Goal: Answer question/provide support: Answer question/provide support

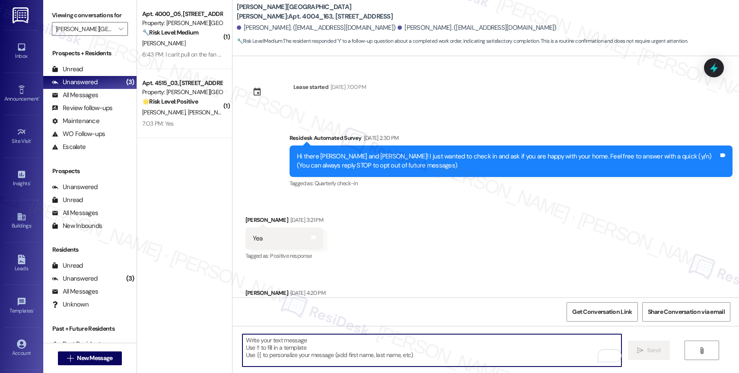
scroll to position [731, 0]
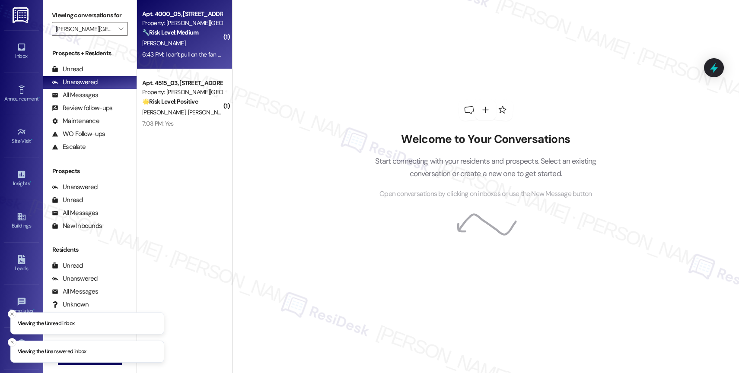
click at [184, 42] on div "K. Ford" at bounding box center [182, 43] width 82 height 11
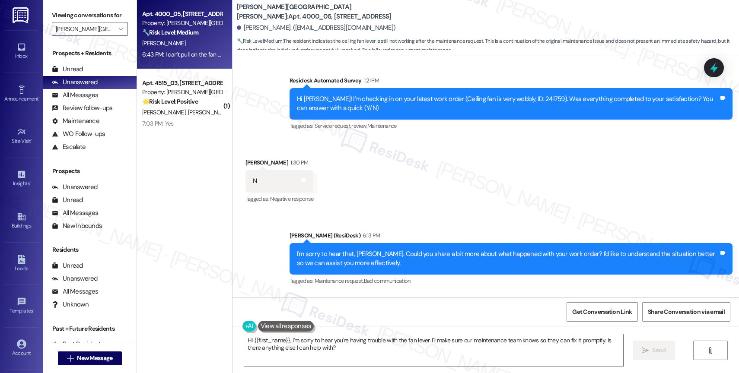
scroll to position [719, 0]
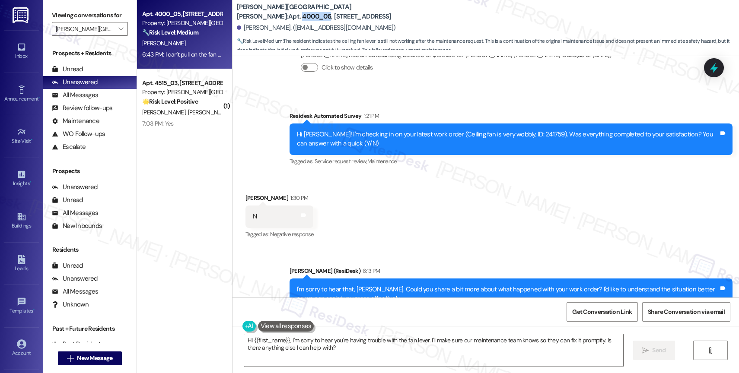
drag, startPoint x: 295, startPoint y: 9, endPoint x: 321, endPoint y: 10, distance: 26.0
click at [321, 10] on b "Witham Hill Oaks: Apt. 4000_05, 4275 NW Clubhouse Pl" at bounding box center [323, 12] width 173 height 19
copy b "4000_05"
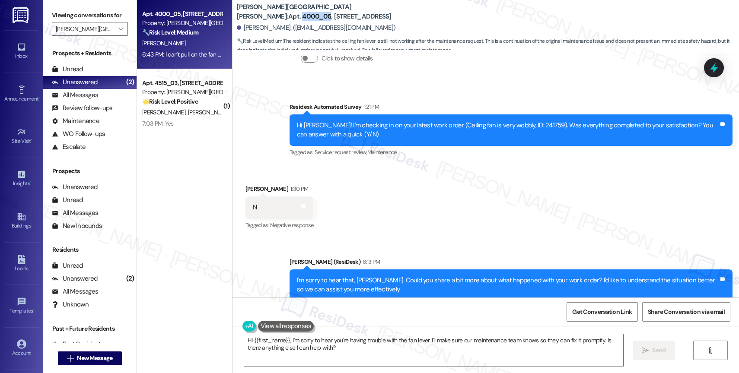
scroll to position [824, 0]
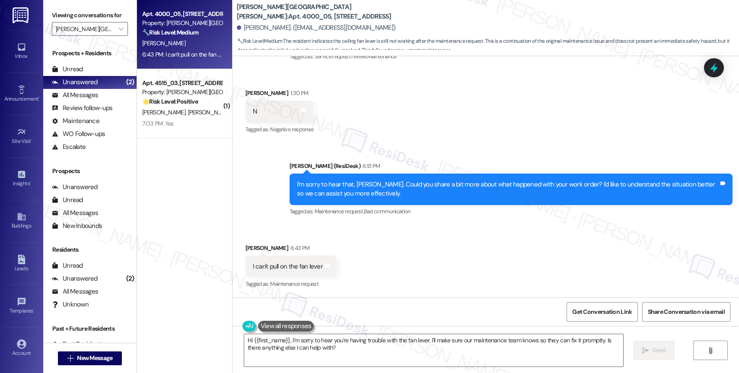
click at [272, 269] on div "I can't pull on the fan lever" at bounding box center [288, 266] width 70 height 9
copy div "I can't pull on the fan lever Tags and notes"
click at [382, 253] on div "Received via SMS Katherine Ford 6:43 PM I can't pull on the fan lever Tags and …" at bounding box center [486, 260] width 507 height 73
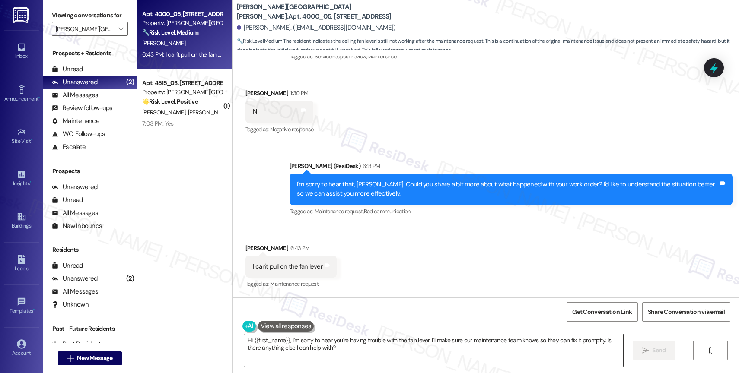
click at [296, 345] on textarea "Hi {{first_name}}, I'm sorry to hear you're having trouble with the fan lever. …" at bounding box center [433, 351] width 379 height 32
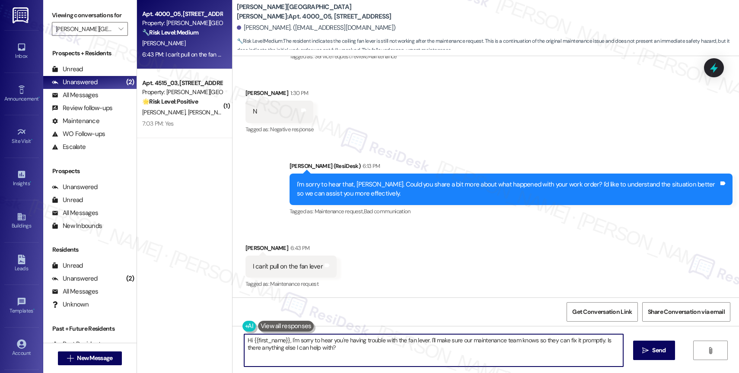
click at [296, 345] on textarea "Hi {{first_name}}, I'm sorry to hear you're having trouble with the fan lever. …" at bounding box center [433, 351] width 379 height 32
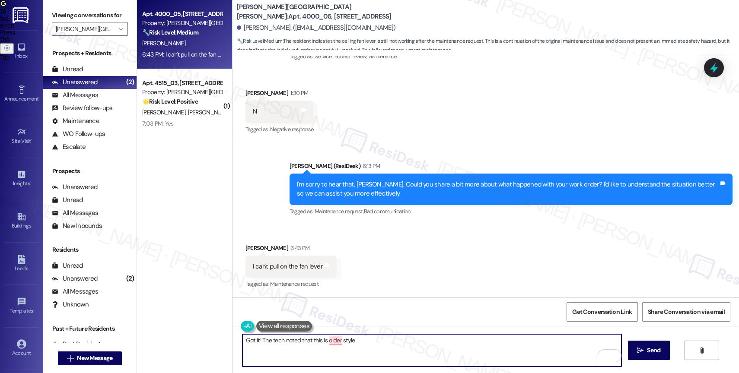
click at [341, 298] on div "Get Conversation Link Share Conversation via email" at bounding box center [486, 312] width 507 height 29
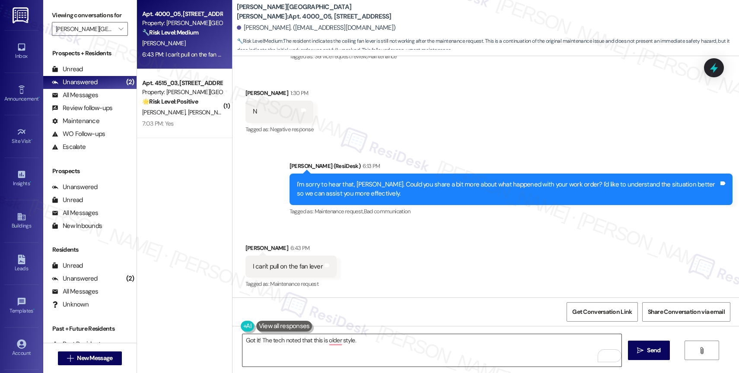
click at [317, 339] on textarea "Got it! The tech noted that this is older style." at bounding box center [431, 351] width 379 height 32
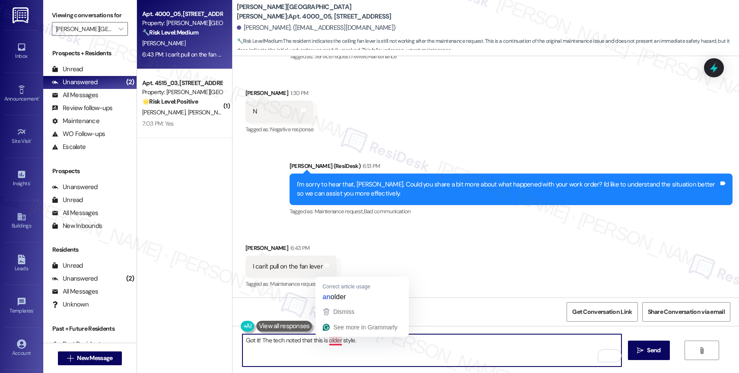
click at [322, 340] on textarea "Got it! The tech noted that this is older style." at bounding box center [431, 351] width 379 height 32
click at [384, 344] on textarea "Got it! The tech noted that the fan is an older style." at bounding box center [431, 351] width 379 height 32
click at [396, 340] on textarea "Got it! The tech noted that the fan is an older style." at bounding box center [431, 351] width 379 height 32
paste textarea "Is the fan lever completely stuck, or does it move slightly but won’t engage th…"
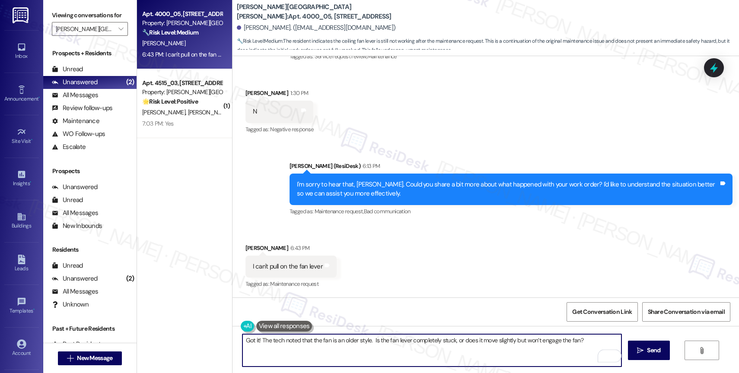
click at [366, 340] on textarea "Got it! The tech noted that the fan is an older style. Is the fan lever complet…" at bounding box center [431, 351] width 379 height 32
click at [581, 345] on textarea "Got it! The tech noted that the fan is an older style. Is the fan lever complet…" at bounding box center [431, 351] width 379 height 32
type textarea "Got it! The tech noted that the fan is an older style. Is the fan lever complet…"
click at [645, 348] on span "Send" at bounding box center [653, 350] width 17 height 9
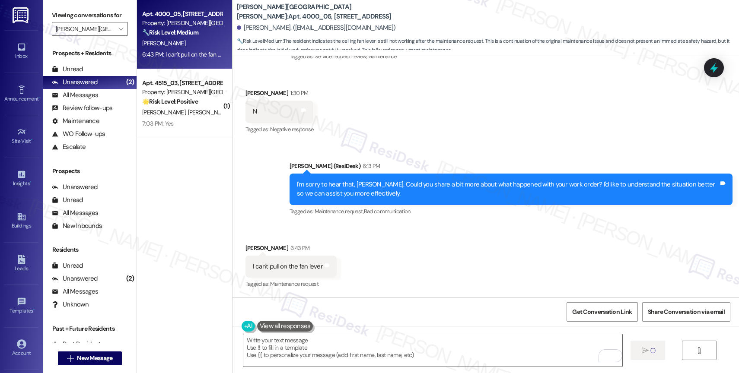
type textarea "Fetching suggested responses. Please feel free to read through the conversation…"
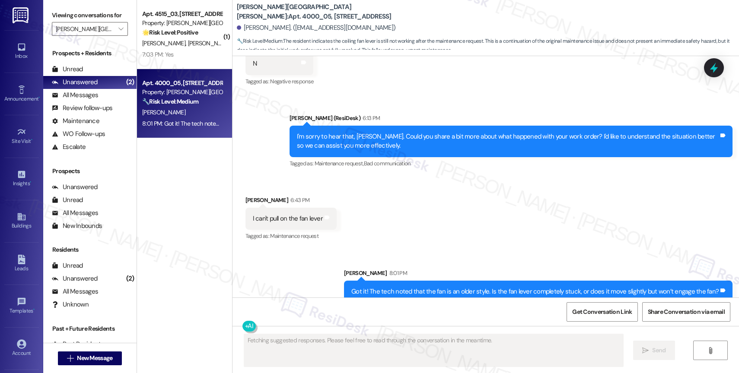
scroll to position [884, 0]
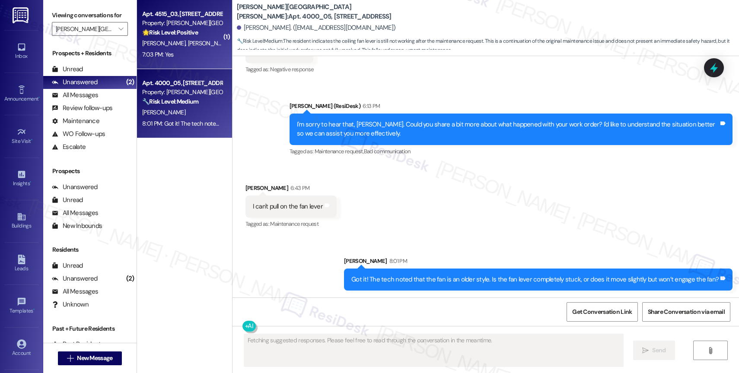
click at [190, 23] on div "Property: Witham Hill Oaks" at bounding box center [182, 23] width 80 height 9
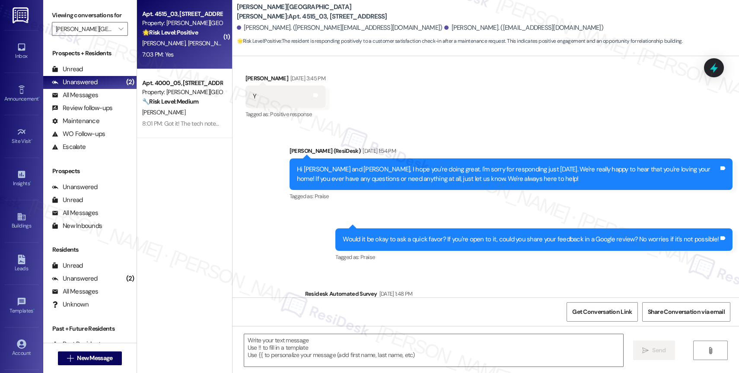
scroll to position [2029, 0]
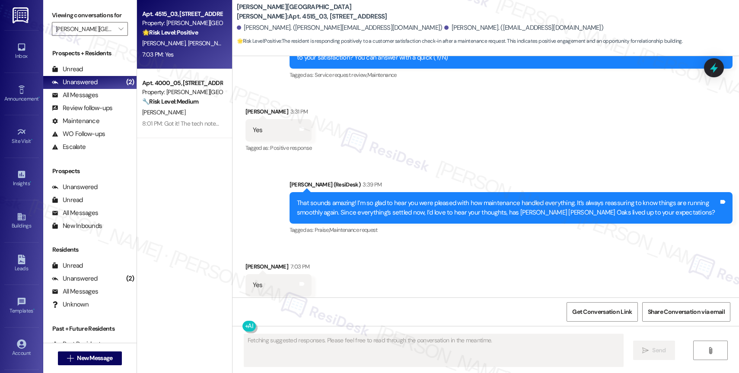
click at [421, 261] on div "Received via SMS Shelley Moore 7:03 PM Yes Tags and notes Tagged as: Positive r…" at bounding box center [486, 279] width 507 height 73
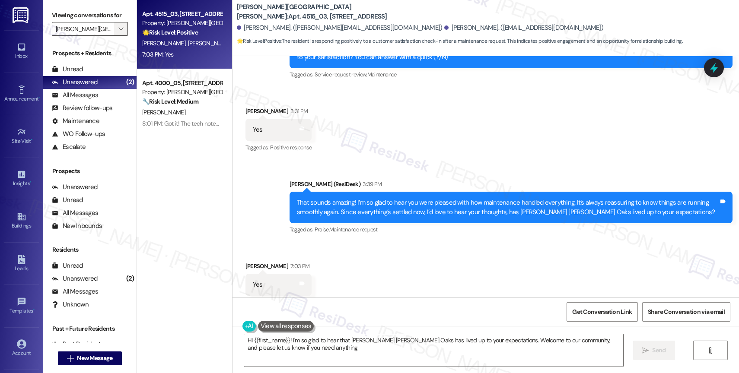
type textarea "Hi {{first_name}}! I'm so glad to hear that Witham Hill Oaks has lived up to yo…"
click at [118, 32] on icon "" at bounding box center [120, 28] width 5 height 7
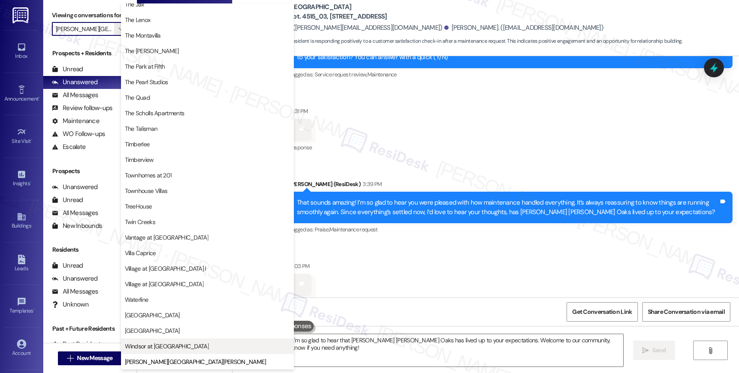
scroll to position [1555, 0]
click at [168, 341] on button "Windsor at Amberglen" at bounding box center [207, 347] width 173 height 16
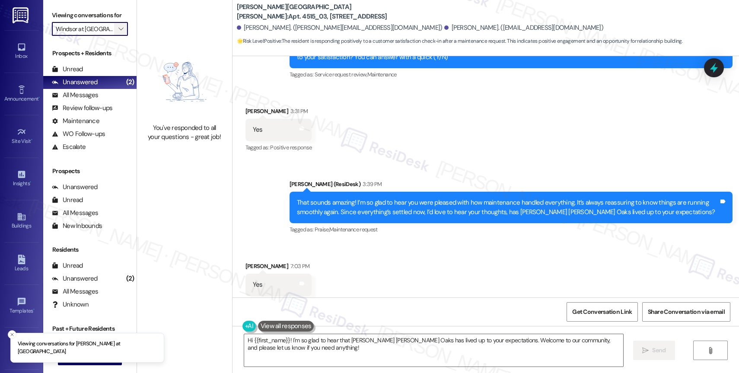
click at [117, 36] on span "" at bounding box center [121, 29] width 8 height 14
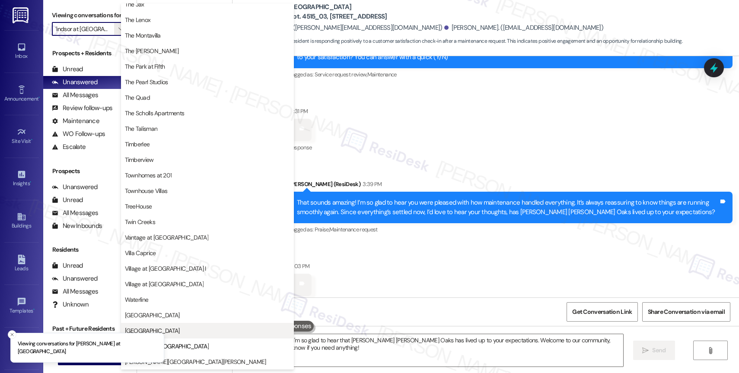
scroll to position [1575, 0]
click at [182, 334] on span "Willow Tree Place" at bounding box center [207, 331] width 165 height 9
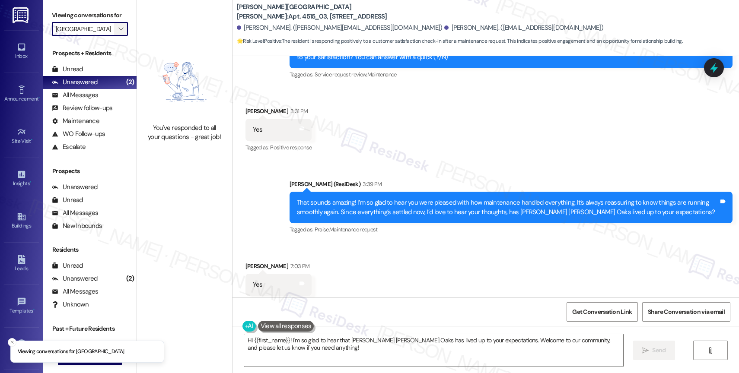
click at [118, 36] on span "" at bounding box center [121, 29] width 8 height 14
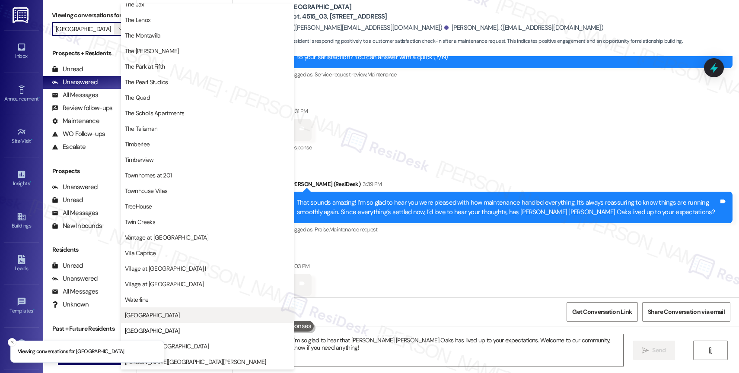
scroll to position [1556, 0]
click at [180, 319] on span "West End" at bounding box center [207, 315] width 165 height 9
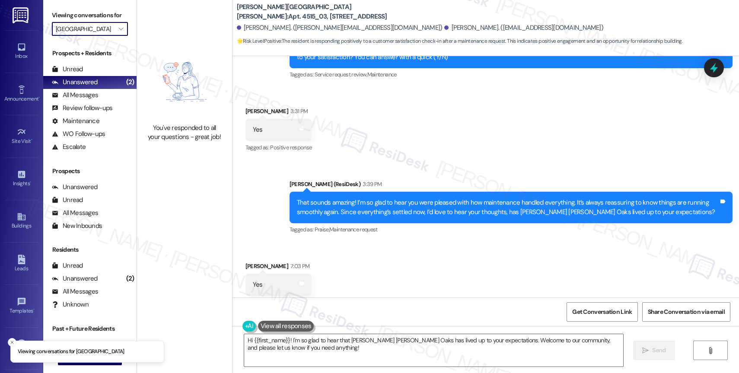
type input "West End"
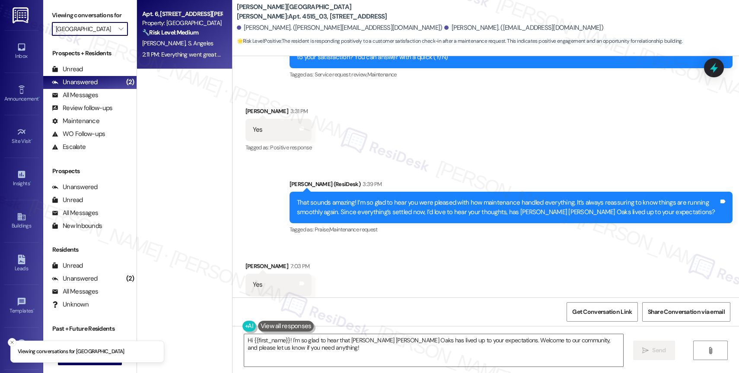
click at [188, 39] on span "S. Angeles" at bounding box center [200, 43] width 25 height 8
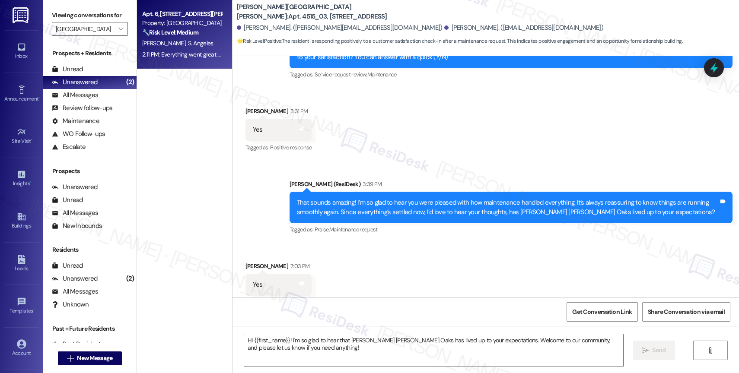
type textarea "Fetching suggested responses. Please feel free to read through the conversation…"
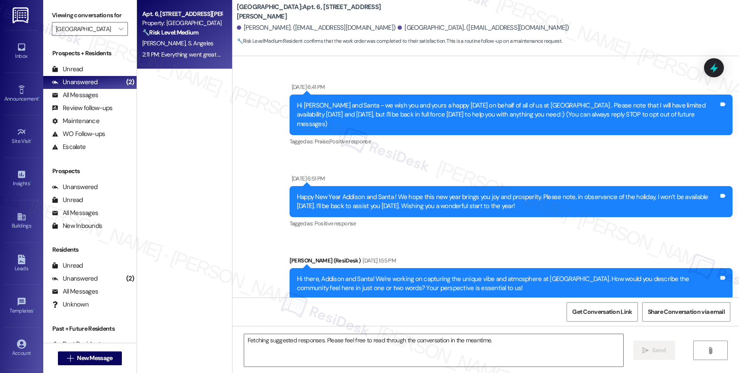
scroll to position [6577, 0]
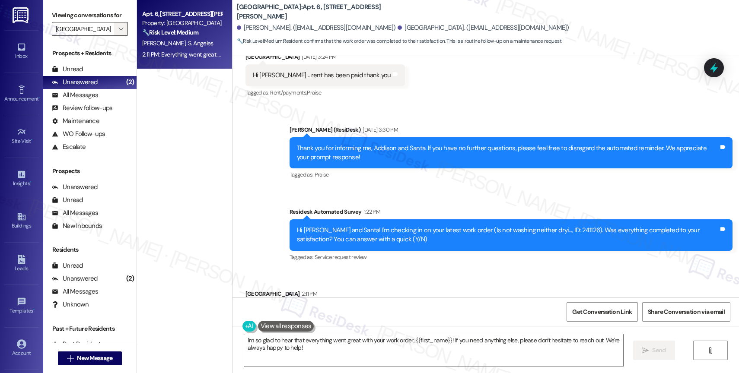
click at [118, 32] on icon "" at bounding box center [120, 28] width 5 height 7
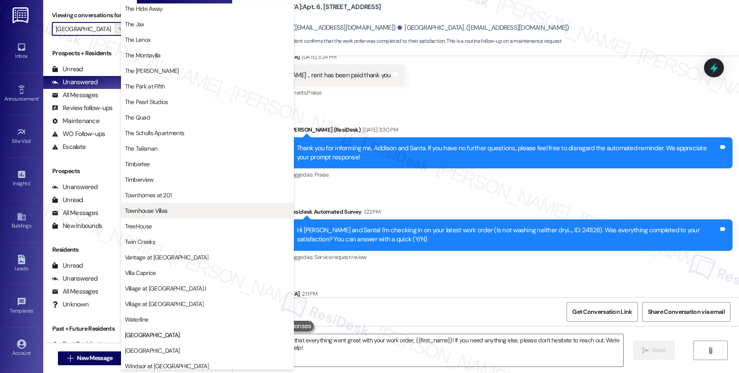
scroll to position [1564, 0]
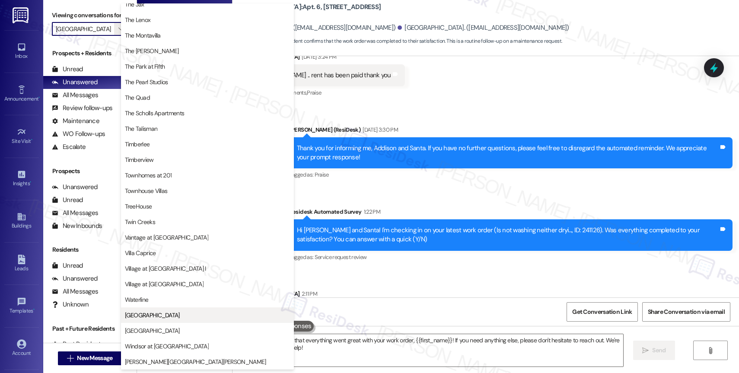
click at [153, 313] on span "West End" at bounding box center [207, 315] width 165 height 9
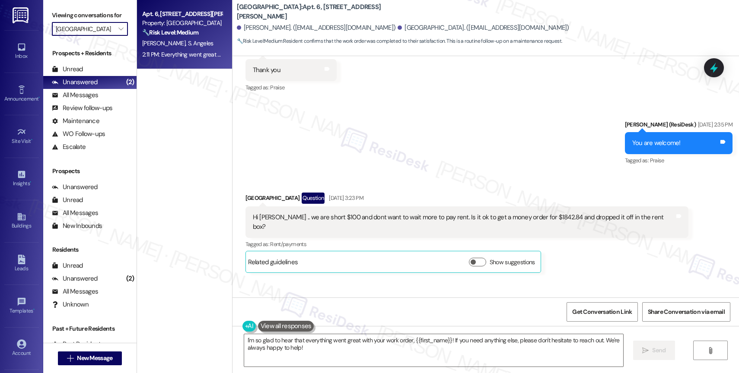
scroll to position [5335, 0]
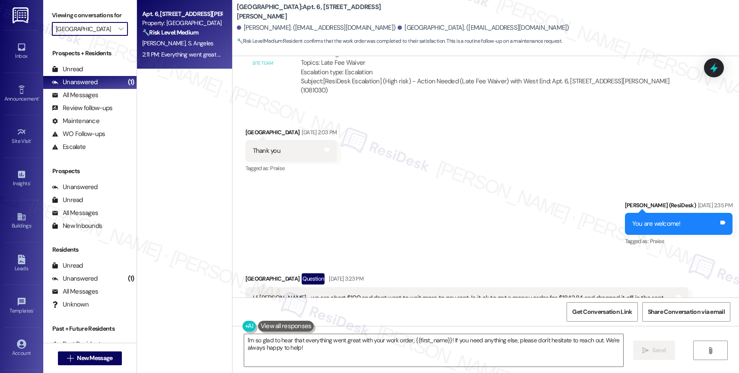
click at [369, 182] on div "Sent via SMS Sarah (ResiDesk) Aug 08, 2025 at 2:35 PM You are welcome! Tags and…" at bounding box center [486, 218] width 507 height 73
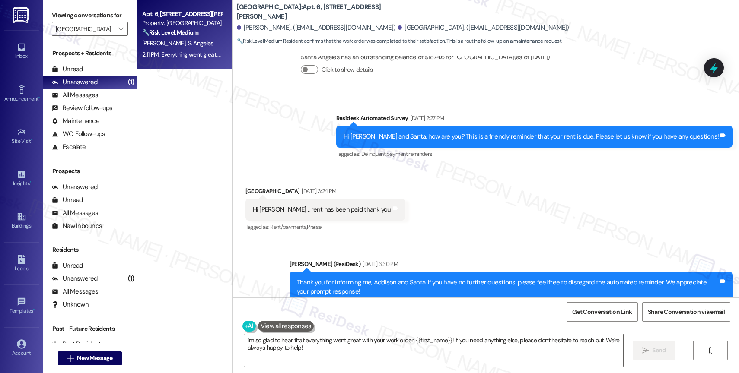
scroll to position [6577, 0]
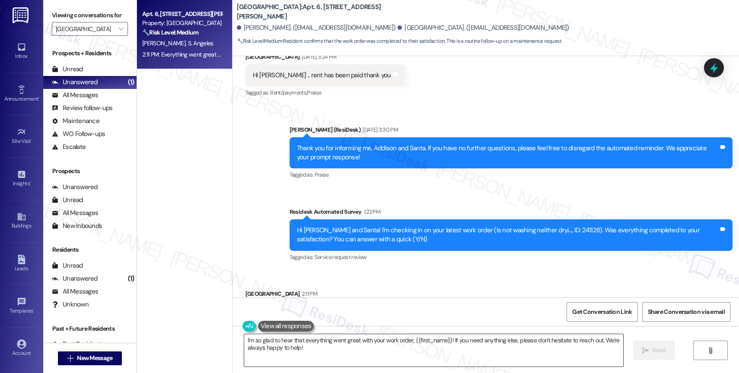
click at [318, 351] on textarea "I'm so glad to hear that everything went great with your work order, {{first_na…" at bounding box center [433, 351] width 379 height 32
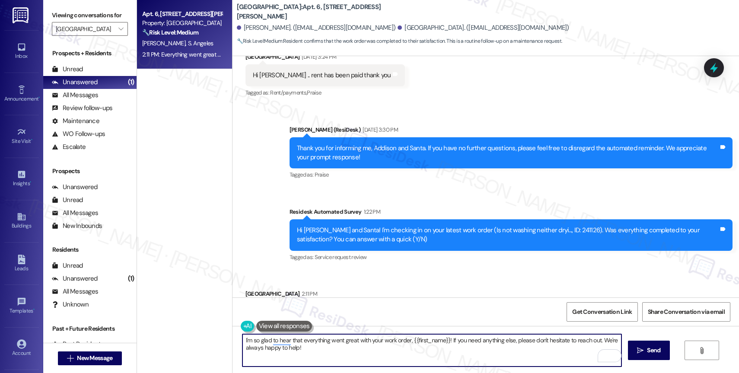
drag, startPoint x: 407, startPoint y: 340, endPoint x: 444, endPoint y: 338, distance: 36.8
click at [444, 338] on textarea "I'm so glad to hear that everything went great with your work order, {{first_na…" at bounding box center [431, 351] width 379 height 32
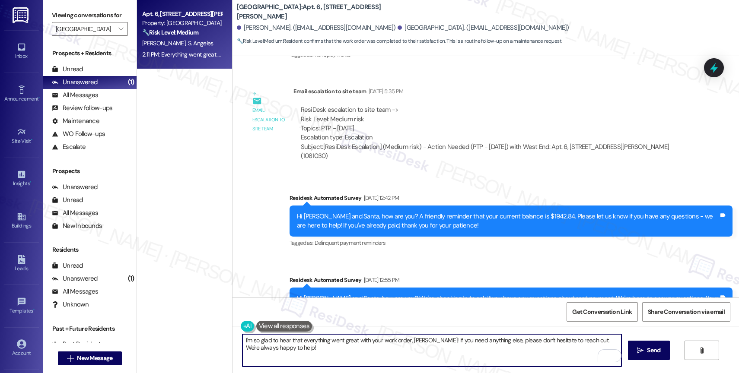
scroll to position [4663, 0]
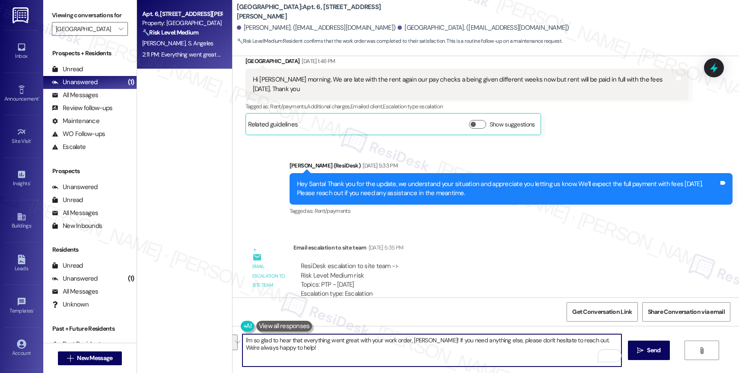
drag, startPoint x: 577, startPoint y: 341, endPoint x: 579, endPoint y: 346, distance: 6.0
click at [579, 346] on textarea "I'm so glad to hear that everything went great with your work order, Santa! If …" at bounding box center [431, 351] width 379 height 32
type textarea "I'm so glad to hear that everything went great with your work order, Santa! If …"
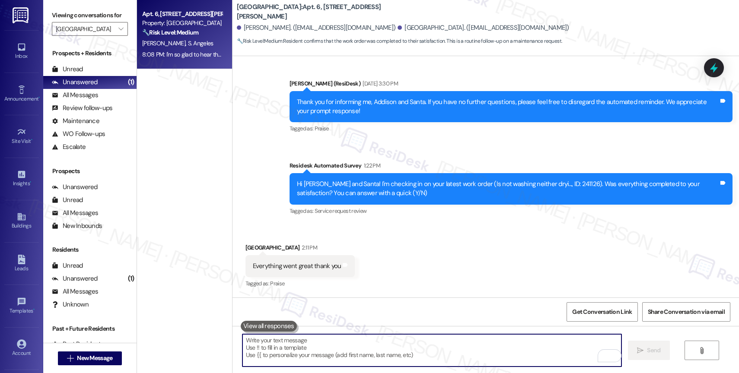
scroll to position [6638, 0]
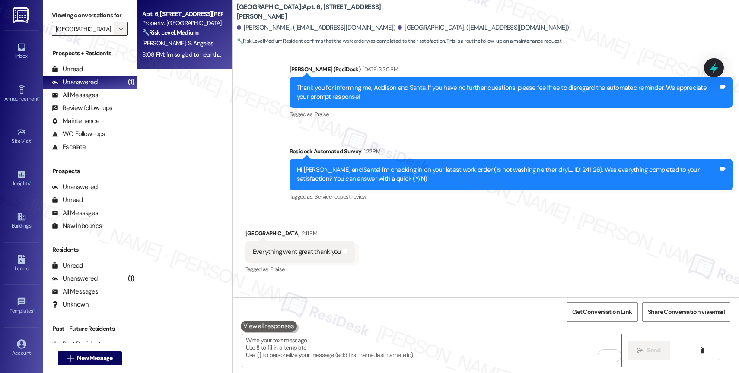
click at [118, 32] on icon "" at bounding box center [120, 28] width 5 height 7
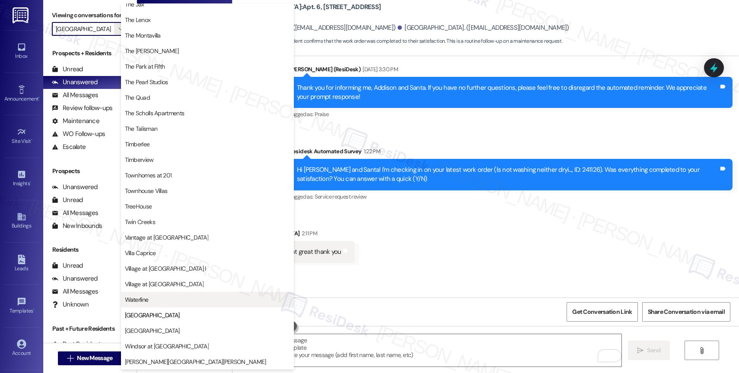
scroll to position [1566, 0]
click at [176, 297] on span "Waterline" at bounding box center [207, 300] width 165 height 9
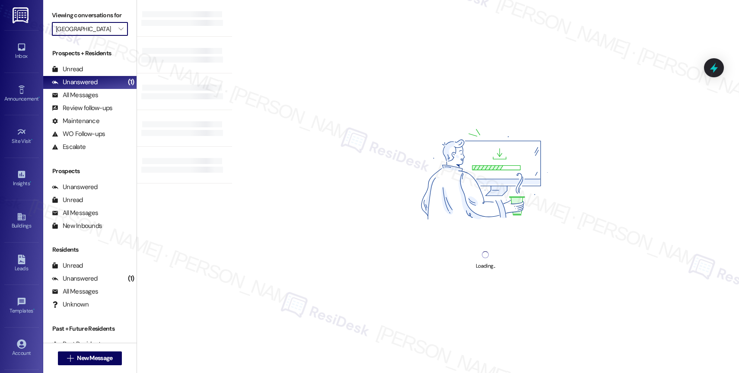
type input "Waterline"
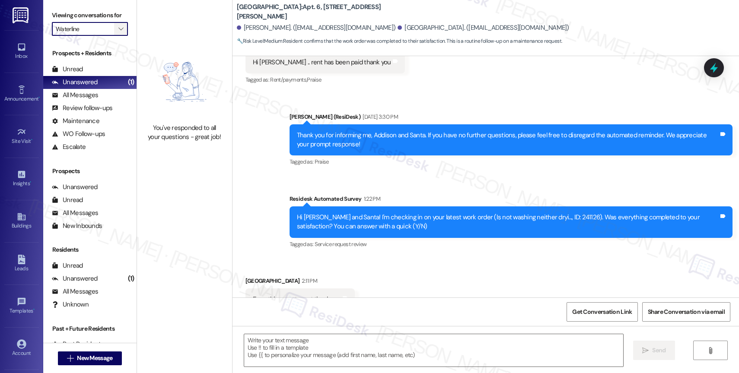
scroll to position [6577, 0]
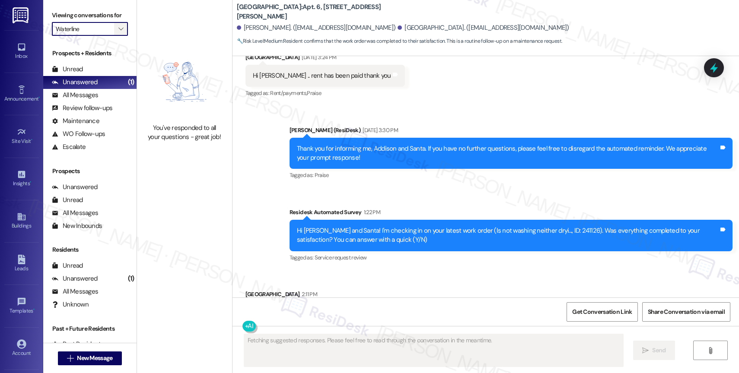
click at [118, 32] on icon "" at bounding box center [120, 28] width 5 height 7
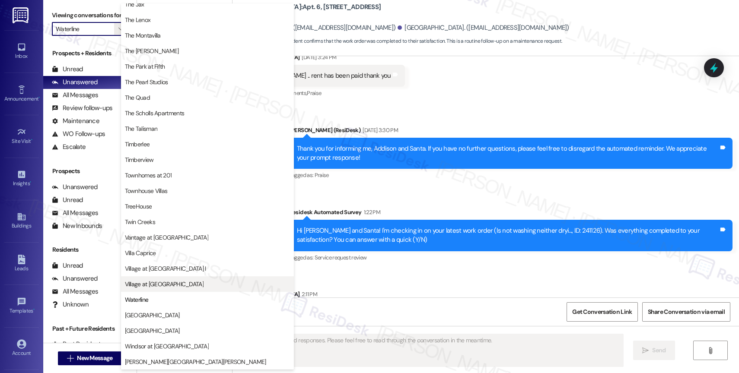
scroll to position [1575, 0]
click at [148, 283] on span "Village at Sunrise" at bounding box center [164, 284] width 79 height 9
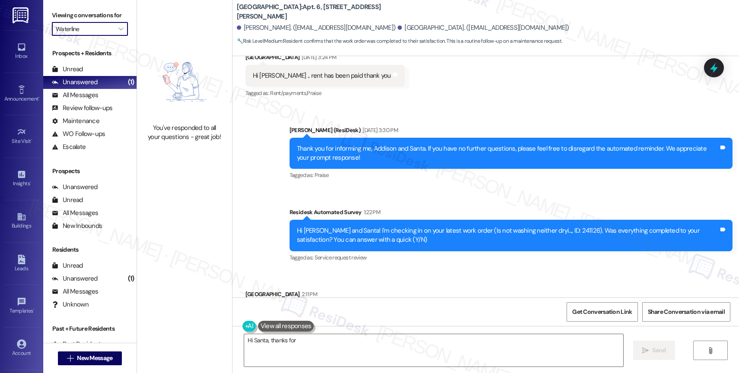
type textarea "Hi Santa, thanks for"
type input "Village at Sunrise"
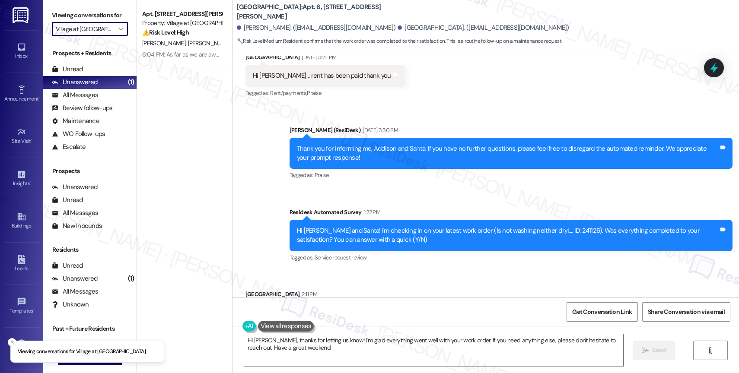
type textarea "Hi Santa, thanks for letting us know! I'm glad everything went well with your w…"
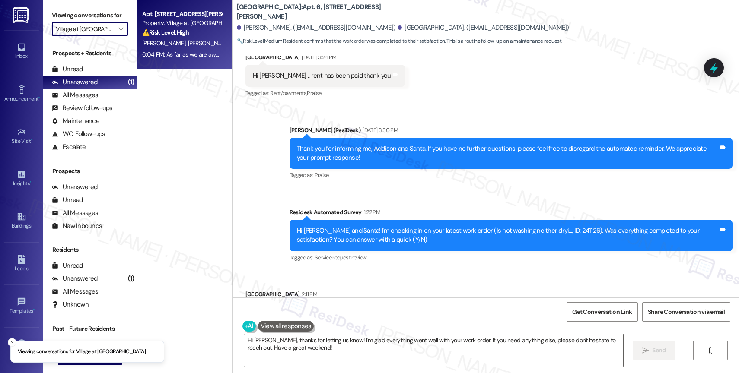
click at [176, 37] on div "⚠️ Risk Level: High The resident is reporting that a previously submitted maint…" at bounding box center [182, 32] width 80 height 9
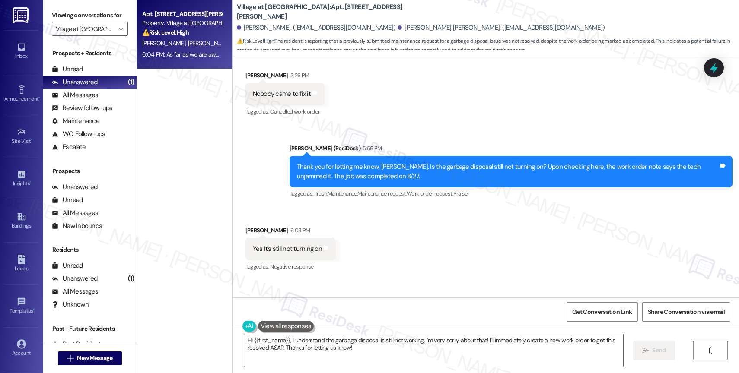
scroll to position [510, 0]
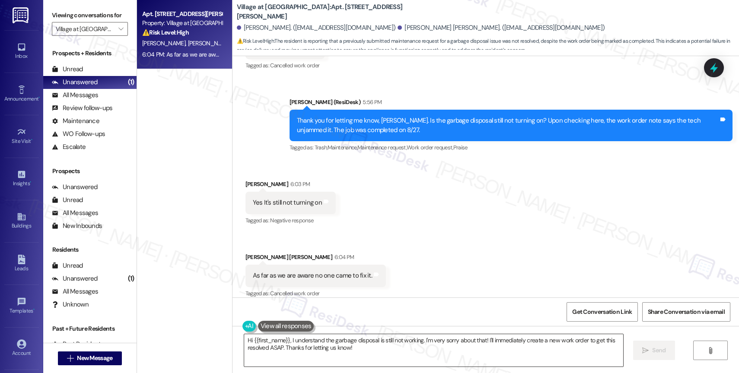
click at [308, 355] on textarea "Hi {{first_name}}, I understand the garbage disposal is still not working. I'm …" at bounding box center [433, 351] width 379 height 32
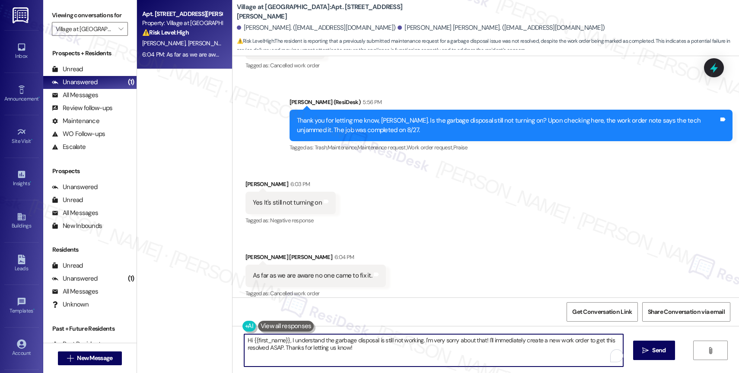
click at [308, 355] on textarea "Hi {{first_name}}, I understand the garbage disposal is still not working. I'm …" at bounding box center [433, 351] width 379 height 32
type textarea "D"
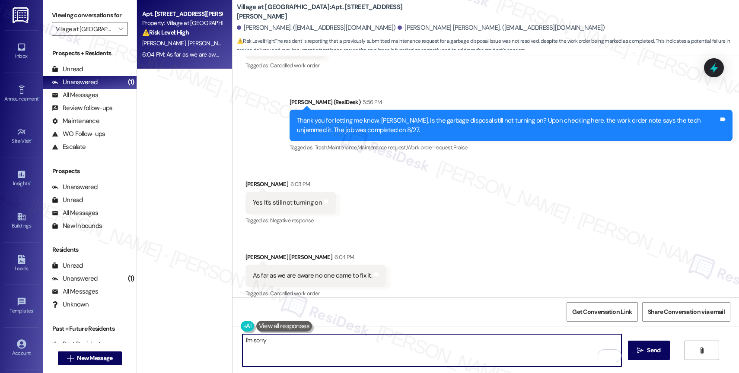
scroll to position [383, 0]
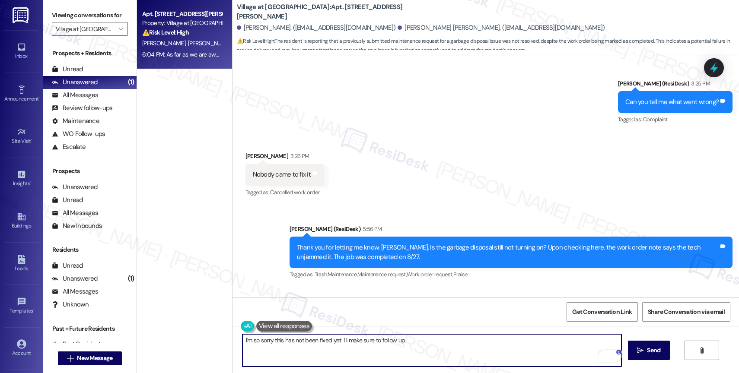
click at [420, 350] on textarea "I'm so sorry this has not been fixed yet. I'll make sure to follow up" at bounding box center [431, 351] width 379 height 32
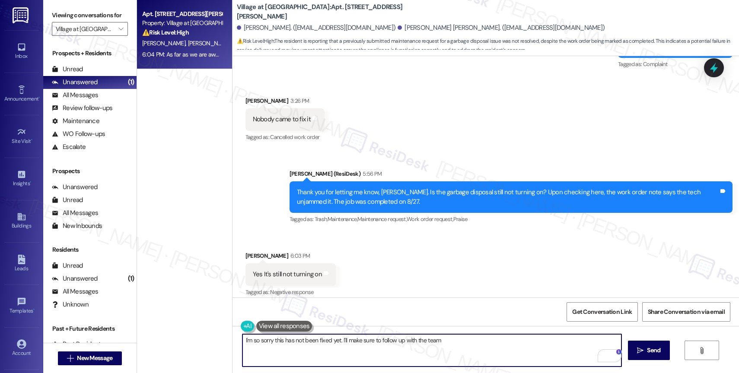
scroll to position [492, 0]
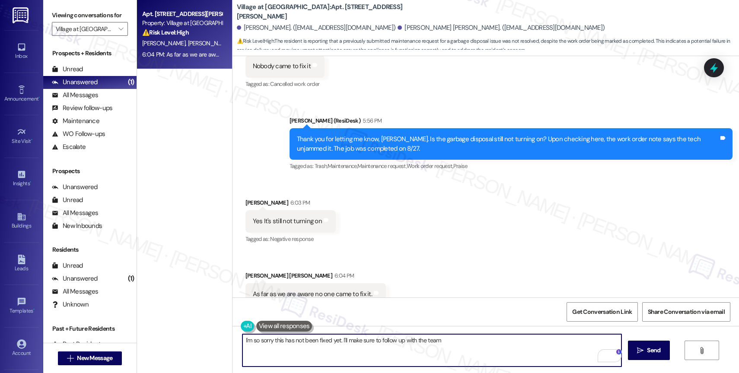
click at [449, 342] on textarea "I'm so sorry this has not been fixed yet. I'll make sure to follow up with the …" at bounding box center [431, 351] width 379 height 32
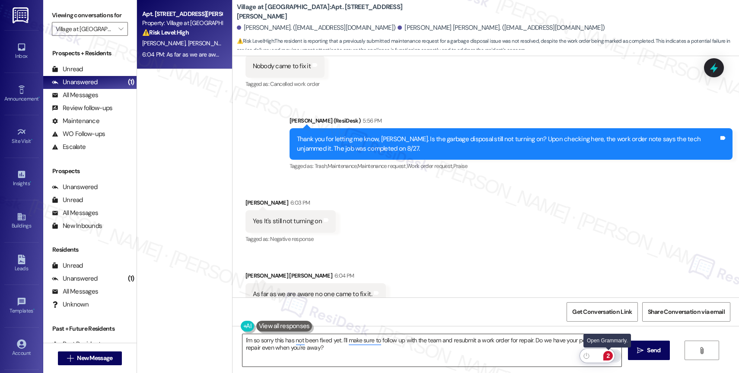
click at [607, 353] on div "2" at bounding box center [608, 356] width 10 height 10
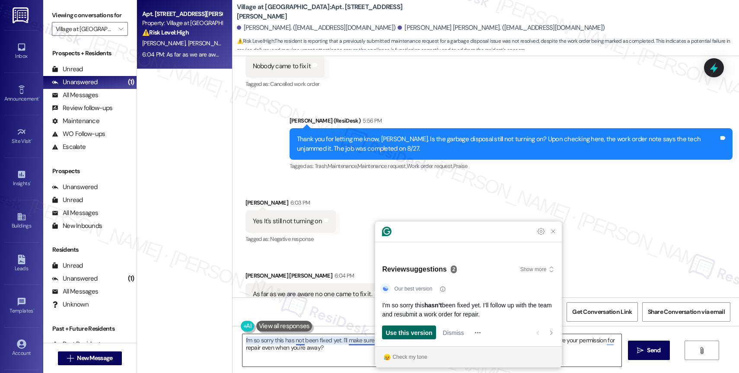
click at [423, 333] on span "Use this version" at bounding box center [409, 332] width 47 height 9
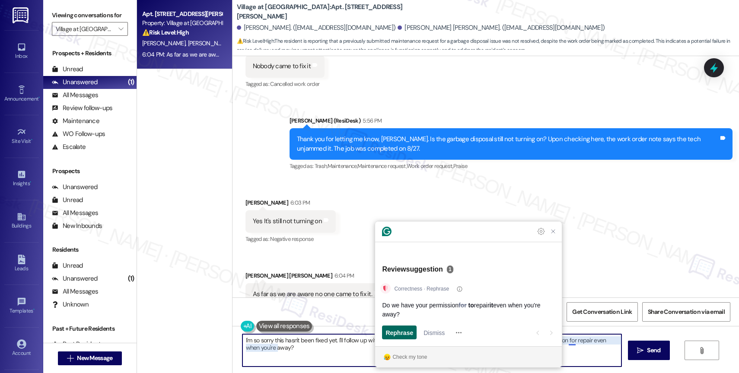
click at [394, 333] on span "Rephrase" at bounding box center [400, 332] width 28 height 9
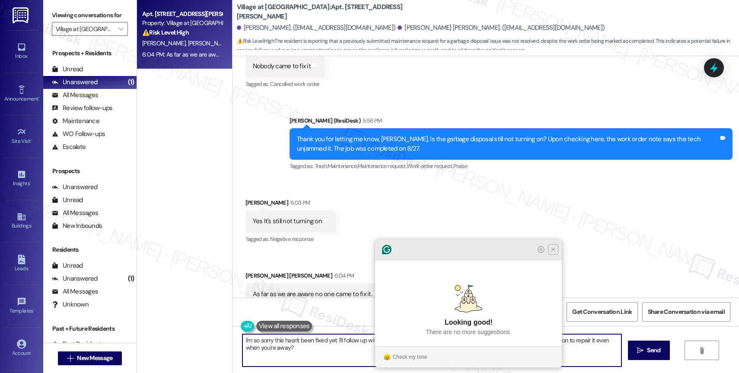
type textarea "I'm so sorry this hasn't been fixed yet. I'll follow up with the team and resub…"
click at [554, 255] on icon "Close Grammarly Assistant" at bounding box center [553, 250] width 10 height 10
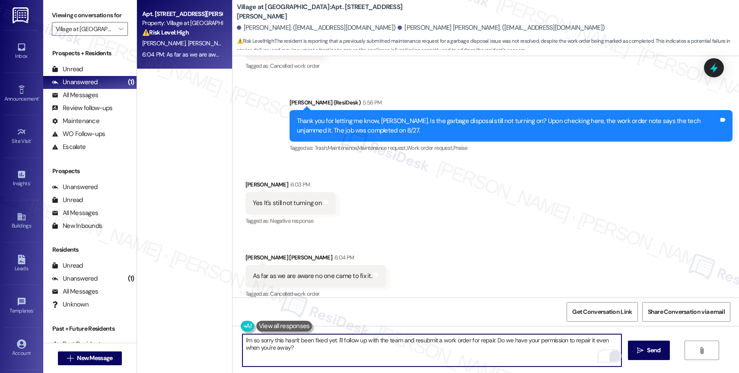
scroll to position [510, 0]
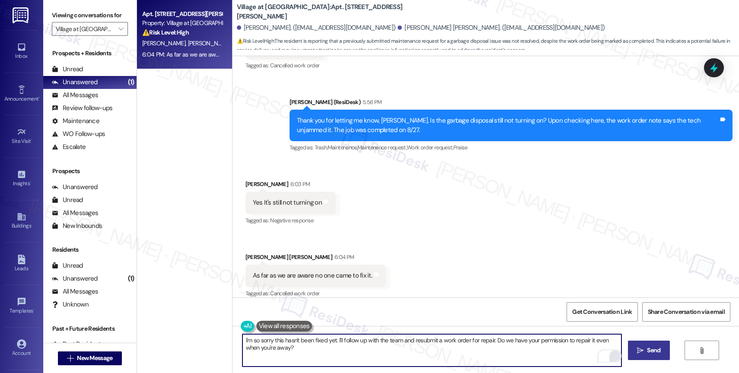
click at [640, 357] on button " Send" at bounding box center [649, 350] width 42 height 19
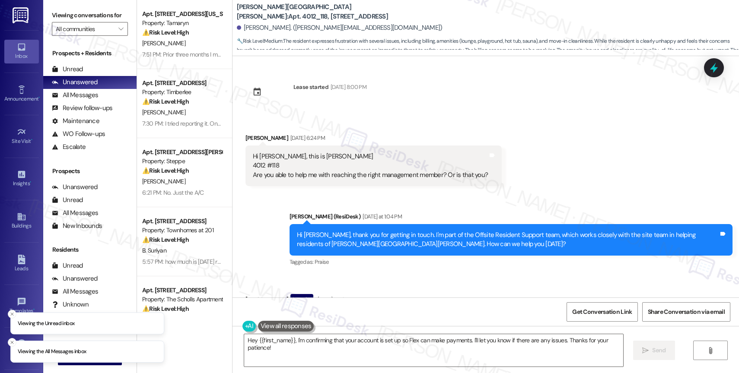
scroll to position [4101, 0]
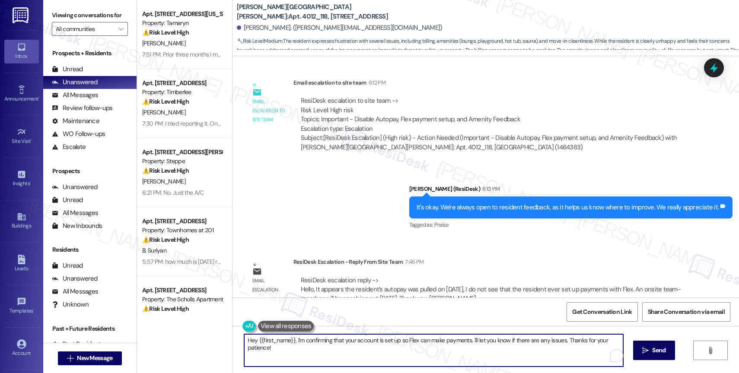
drag, startPoint x: 292, startPoint y: 339, endPoint x: 296, endPoint y: 355, distance: 16.7
click at [296, 355] on textarea "Hey {{first_name}}, I'm confirming that your account is set up so Flex can make…" at bounding box center [433, 351] width 379 height 32
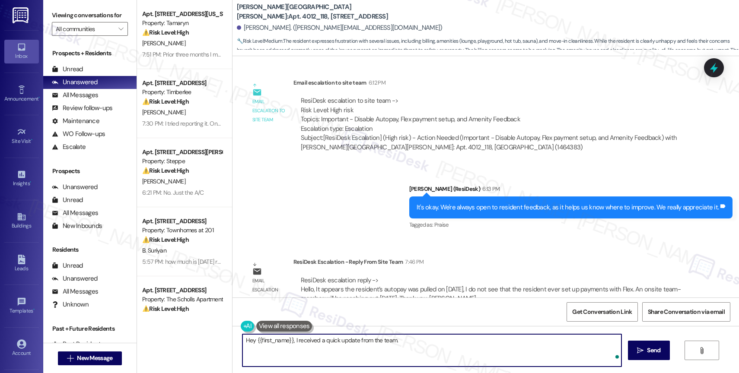
paste textarea "It appears the resident's autopay was pulled on [DATE], I do not see that the r…"
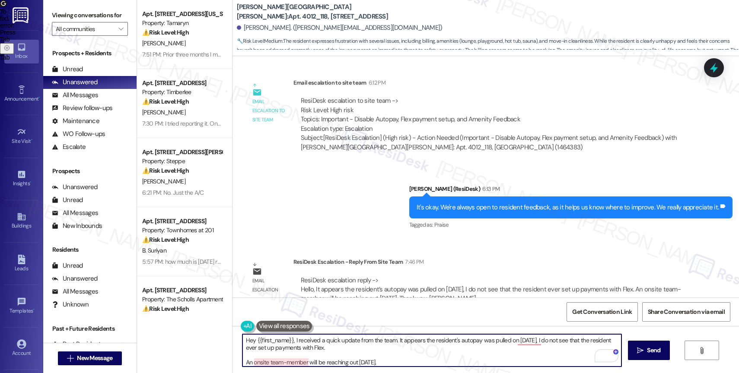
click at [425, 339] on textarea "Hey {{first_name}}, I received a quick update from the team. It appears the res…" at bounding box center [431, 351] width 379 height 32
click at [468, 339] on textarea "Hey {{first_name}}, I received a quick update from the team. It appears that yo…" at bounding box center [431, 351] width 379 height 32
click at [535, 343] on textarea "Hey {{first_name}}, I received a quick update from the team. It appears that yo…" at bounding box center [431, 351] width 379 height 32
drag, startPoint x: 545, startPoint y: 342, endPoint x: 396, endPoint y: 344, distance: 149.1
click at [396, 344] on textarea "Hey {{first_name}}, I received a quick update from the team. It appears that yo…" at bounding box center [431, 351] width 379 height 32
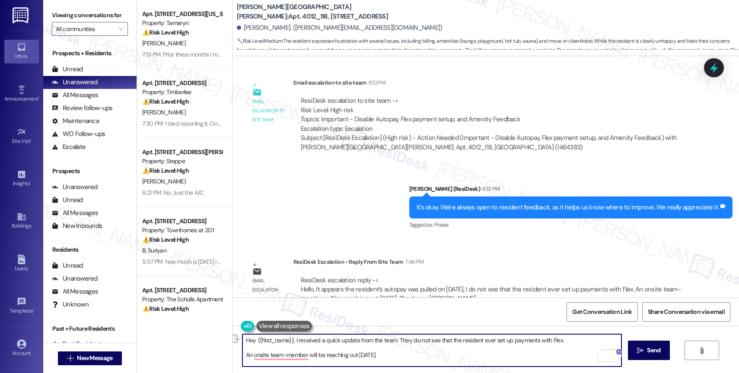
drag, startPoint x: 559, startPoint y: 342, endPoint x: 433, endPoint y: 340, distance: 126.6
click at [433, 340] on textarea "Hey {{first_name}}, I received a quick update from the team. They do not see th…" at bounding box center [431, 351] width 379 height 32
click at [242, 356] on textarea "Hey {{first_name}}, I received a quick update from the team. They do not see th…" at bounding box center [431, 351] width 379 height 32
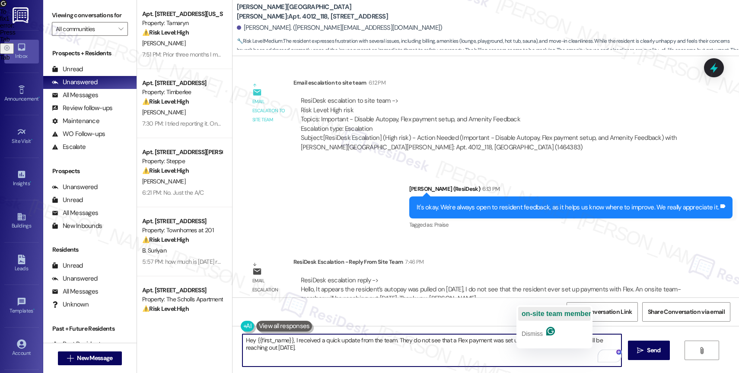
click at [564, 311] on span "on-site team member" at bounding box center [557, 313] width 70 height 7
click at [312, 352] on textarea "Hey {{first_name}}, I received a quick update from the team. They do not see th…" at bounding box center [431, 351] width 379 height 32
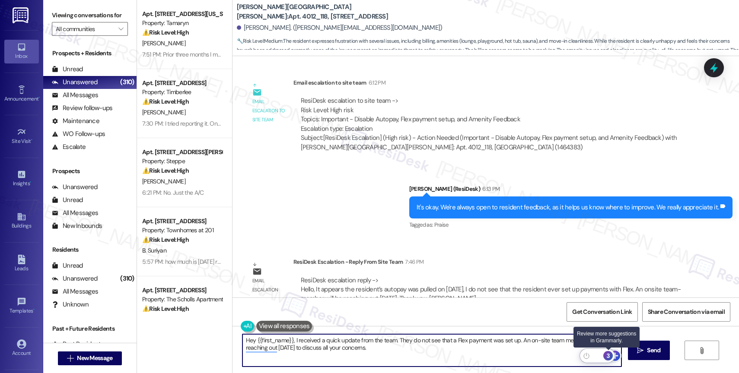
click at [610, 355] on div "3" at bounding box center [608, 356] width 10 height 10
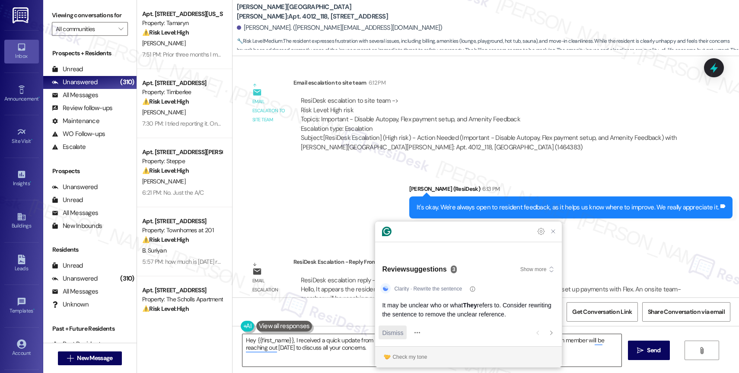
click at [389, 328] on div "Dismiss" at bounding box center [392, 333] width 21 height 14
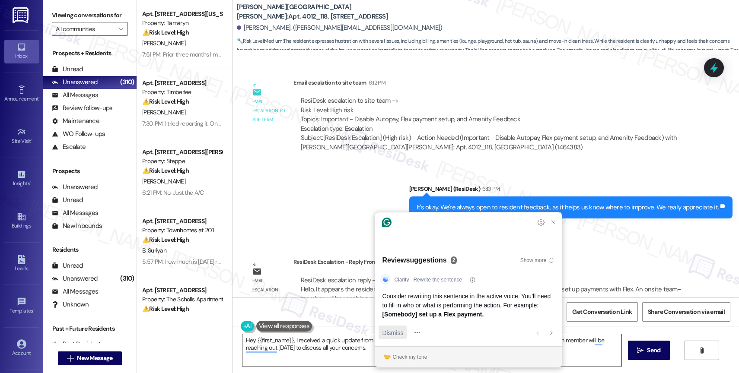
click at [392, 334] on span "Dismiss" at bounding box center [392, 332] width 21 height 9
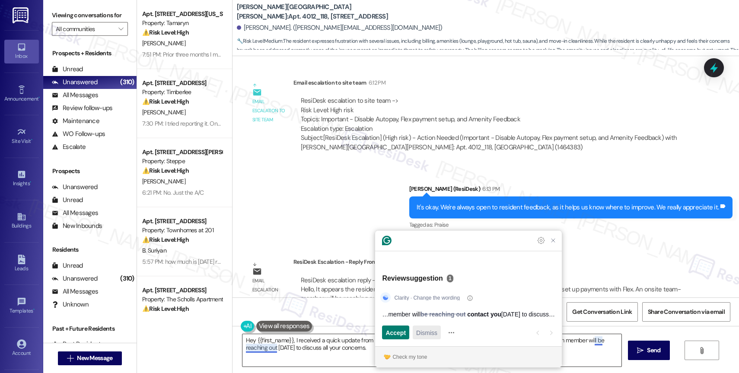
click at [432, 335] on span "Dismiss" at bounding box center [426, 332] width 21 height 9
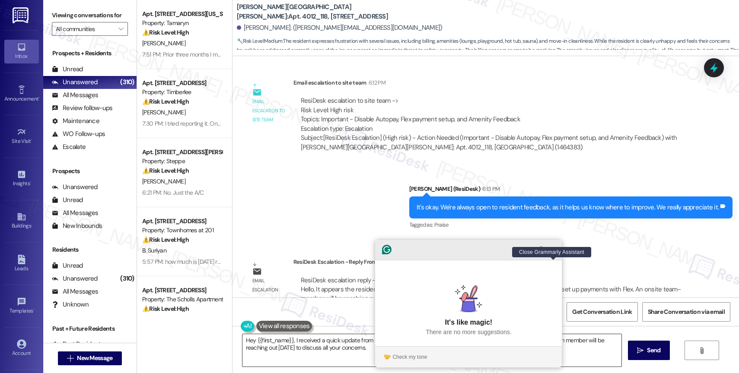
click at [553, 253] on icon "Close Grammarly Assistant" at bounding box center [553, 249] width 7 height 7
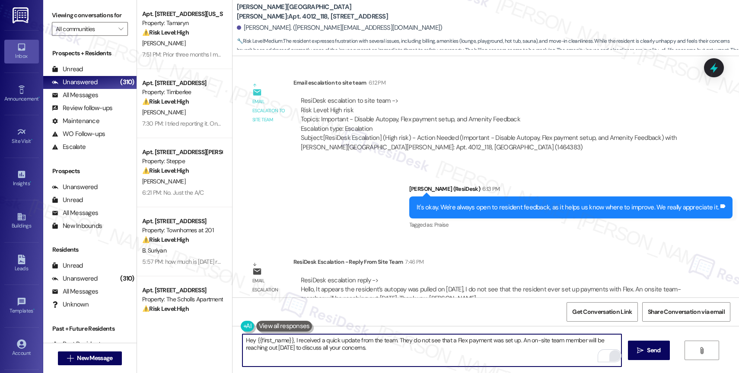
click at [390, 359] on textarea "Hey {{first_name}}, I received a quick update from the team. They do not see th…" at bounding box center [431, 351] width 379 height 32
click at [448, 341] on textarea "Hey {{first_name}}, I received a quick update from the team. They do not see th…" at bounding box center [431, 351] width 379 height 32
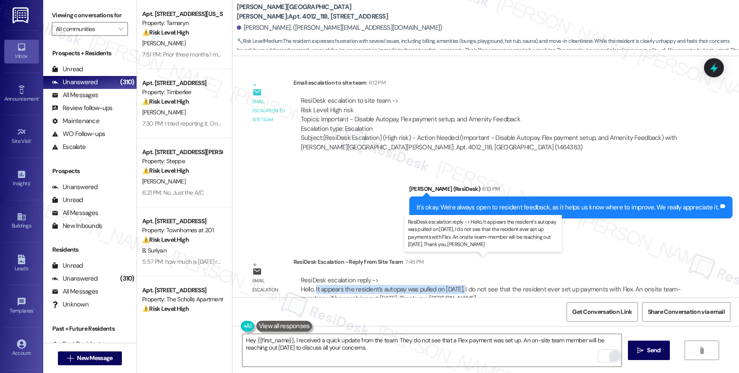
drag, startPoint x: 309, startPoint y: 268, endPoint x: 460, endPoint y: 271, distance: 150.4
click at [461, 276] on div "ResiDesk escalation reply -> Hello, It appears the resident’s autopay was pulle…" at bounding box center [491, 289] width 380 height 27
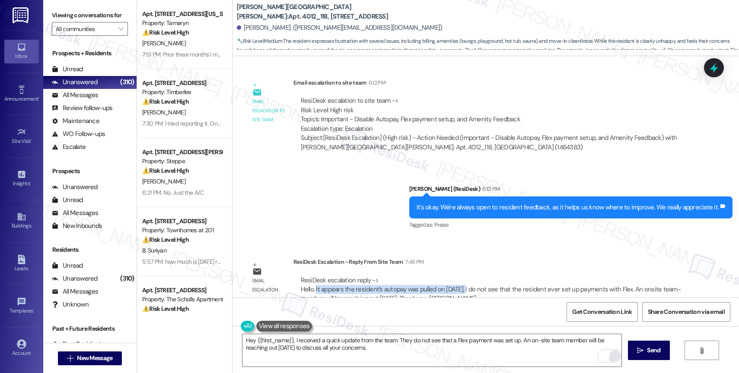
copy div "It appears the resident’s autopay was pulled on 9/1/2025"
click at [394, 350] on textarea "Hey {{first_name}}, I received a quick update from the team. They do not see th…" at bounding box center [431, 351] width 379 height 32
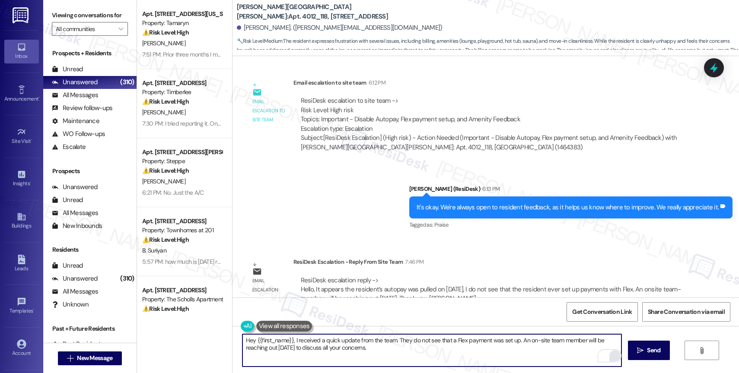
drag, startPoint x: 392, startPoint y: 337, endPoint x: 433, endPoint y: 334, distance: 40.8
click at [392, 337] on textarea "Hey {{first_name}}, I received a quick update from the team. They do not see th…" at bounding box center [431, 351] width 379 height 32
paste textarea "It appears the resident’s autopay was pulled on 9/1/2025"
drag, startPoint x: 455, startPoint y: 342, endPoint x: 430, endPoint y: 340, distance: 25.6
click at [430, 340] on textarea "Hey {{first_name}}, I received a quick update from the team. It appears the res…" at bounding box center [431, 351] width 379 height 32
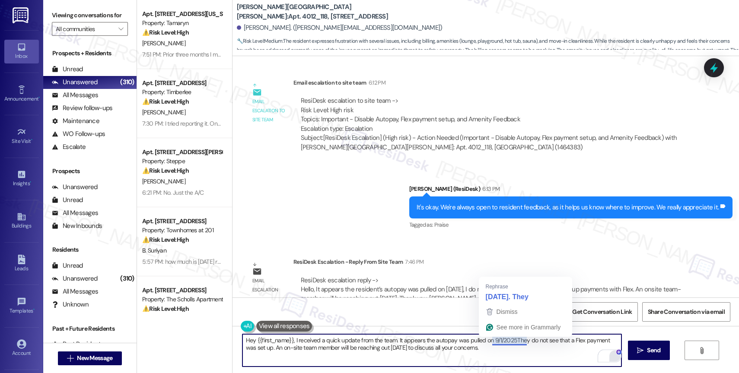
click at [520, 340] on textarea "Hey {{first_name}}, I received a quick update from the team. It appears the aut…" at bounding box center [431, 351] width 379 height 32
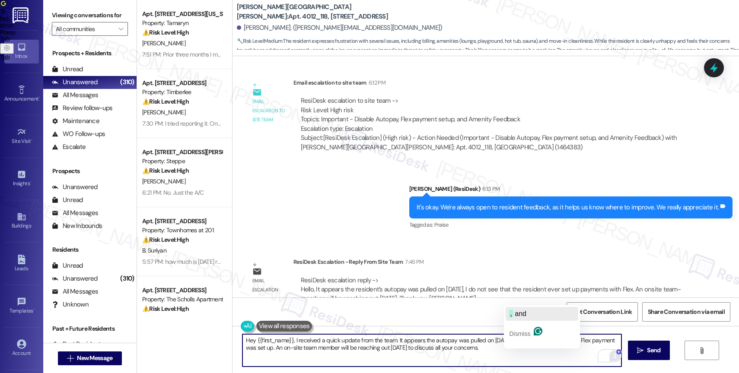
click at [521, 315] on span "and" at bounding box center [521, 313] width 12 height 7
click at [578, 341] on textarea "Hey {{first_name}}, I received a quick update from the team. It appears the aut…" at bounding box center [431, 351] width 379 height 32
click at [249, 347] on textarea "Hey {{first_name}}, I received a quick update from the team. It appears the aut…" at bounding box center [431, 351] width 379 height 32
click at [504, 355] on textarea "Hey {{first_name}}, I received a quick update from the team. It appears the aut…" at bounding box center [431, 351] width 379 height 32
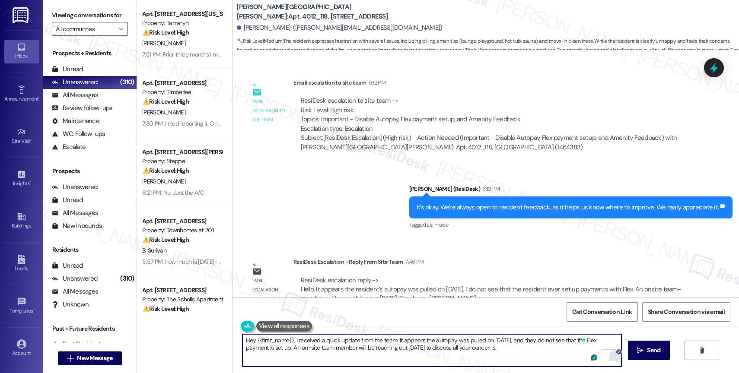
click at [583, 342] on textarea "Hey {{first_name}}, I received a quick update from the team. It appears the aut…" at bounding box center [431, 351] width 379 height 32
type textarea "Hey {{first_name}}, I received a quick update from the team. It appears the aut…"
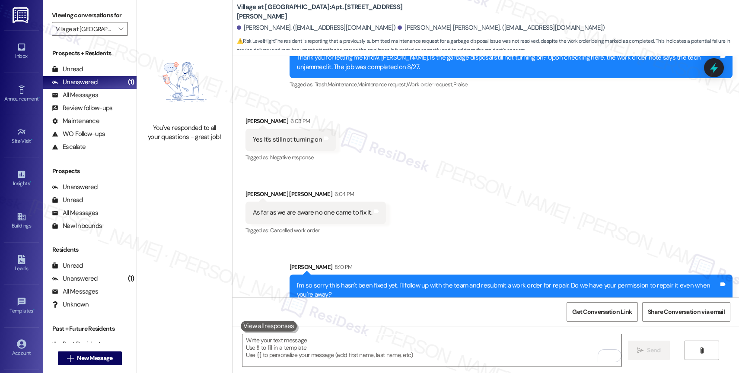
scroll to position [580, 0]
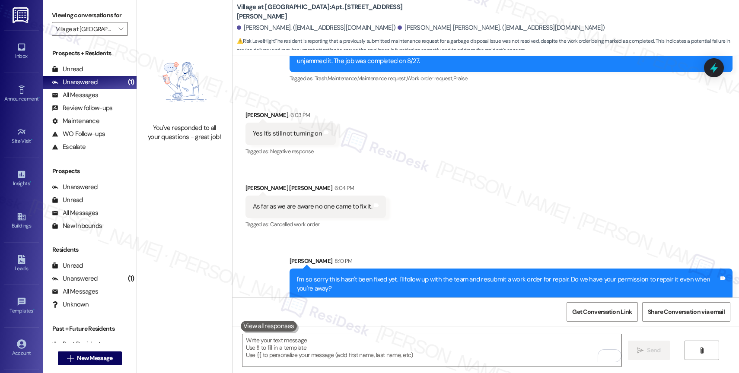
click at [423, 217] on div "Received via SMS Juan Rodriguez 6:03 PM Yes It's still not turning on Tags and …" at bounding box center [486, 164] width 507 height 146
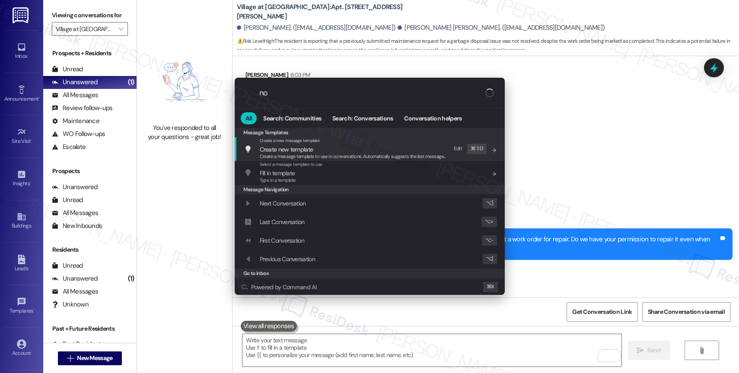
scroll to position [640, 0]
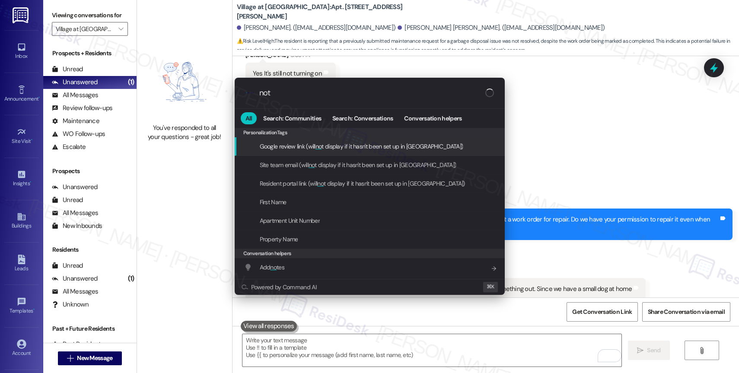
type input "note"
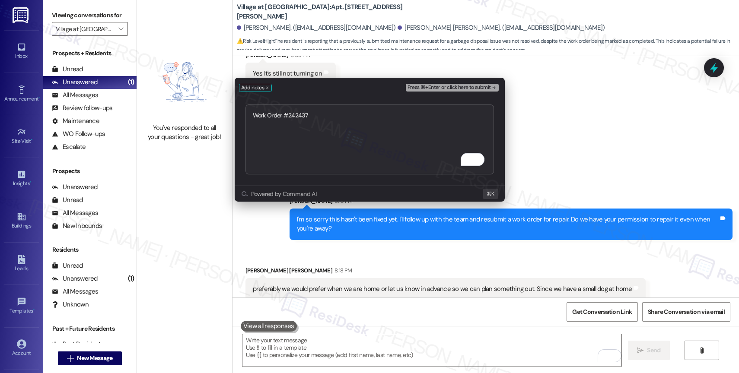
type textarea "Work Order #242437"
click at [362, 247] on div "Add notes Press ⌘+Enter or click here to submit Work Order #242437 Submit Power…" at bounding box center [369, 186] width 739 height 373
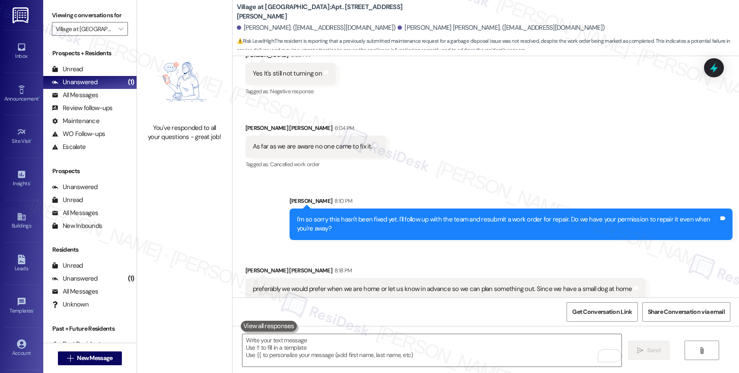
drag, startPoint x: 274, startPoint y: 277, endPoint x: 371, endPoint y: 279, distance: 96.8
click at [371, 285] on div "preferably we would prefer when we are home or let us know in advance so we can…" at bounding box center [442, 289] width 379 height 9
click at [304, 341] on textarea "To enrich screen reader interactions, please activate Accessibility in Grammarl…" at bounding box center [431, 351] width 379 height 32
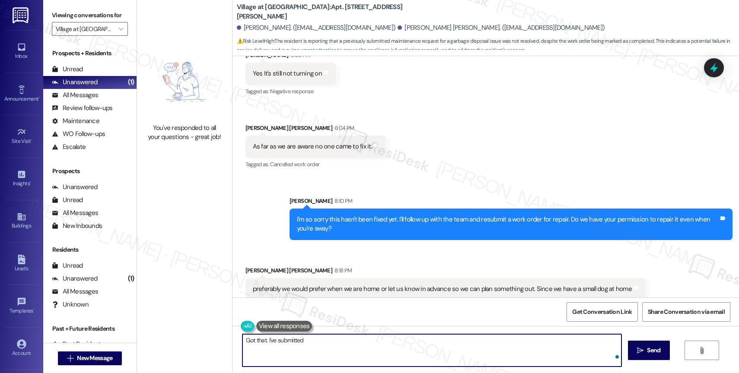
paste textarea "Work Order #242437"
paste textarea "If anything else comes up or you have more questions, feel free to reach out an…"
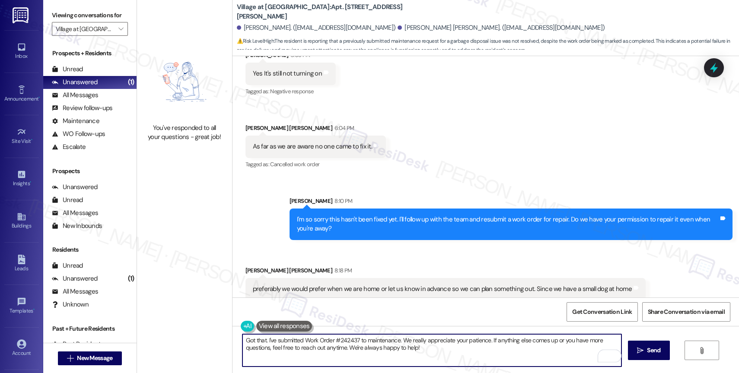
type textarea "Got that. I've submitted Work Order #242437 to maintenance. We really appreciat…"
drag, startPoint x: 352, startPoint y: 350, endPoint x: 454, endPoint y: 354, distance: 102.1
click at [454, 354] on textarea "Got that. I've submitted Work Order #242437 to maintenance. We really appreciat…" at bounding box center [431, 351] width 379 height 32
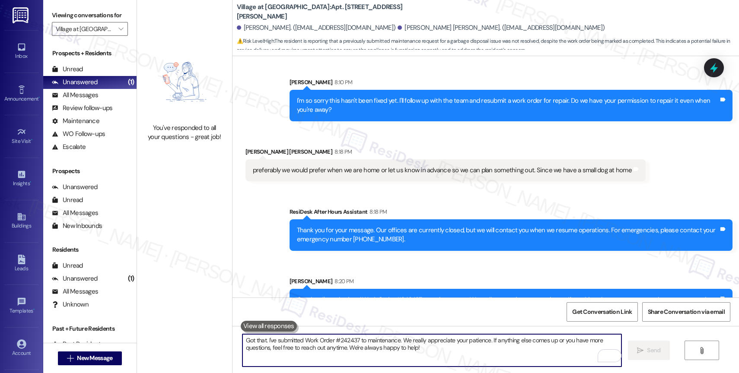
scroll to position [779, 0]
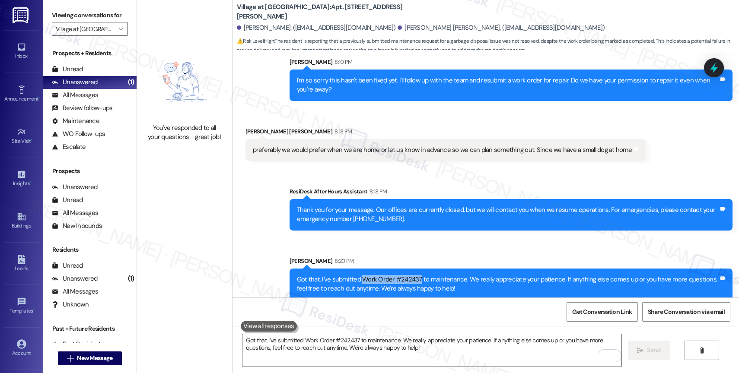
drag, startPoint x: 356, startPoint y: 268, endPoint x: 412, endPoint y: 268, distance: 56.2
click at [412, 275] on div "Got that. I've submitted Work Order #242437 to maintenance. We really appreciat…" at bounding box center [508, 284] width 422 height 19
copy div "Work Order #242437"
click at [396, 235] on div "Sent via SMS ResiDesk After Hours Assistant 8:18 PM Thank you for your message.…" at bounding box center [486, 237] width 507 height 139
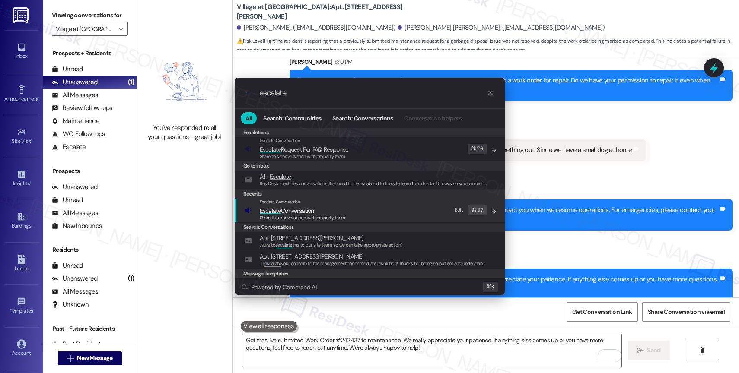
type input "escalate"
click at [311, 210] on span "Escalate Conversation" at bounding box center [287, 211] width 54 height 8
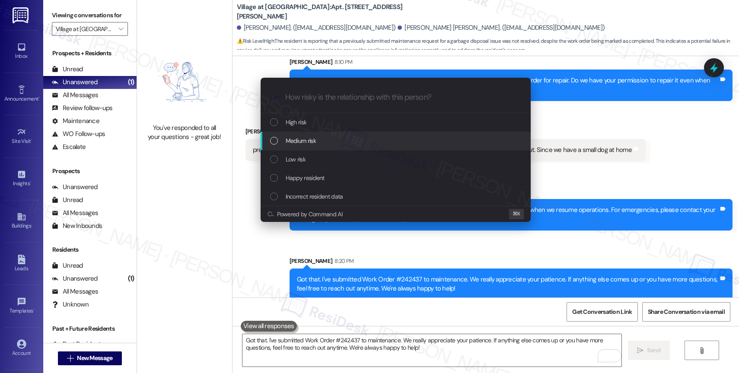
click at [316, 137] on div "Medium risk" at bounding box center [396, 141] width 253 height 10
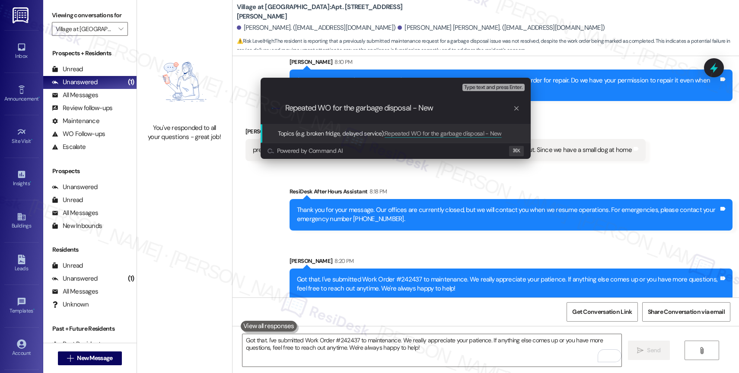
paste input "Work Order #242437"
type input "Repeated WO for the garbage disposal - New Work Order #242437"
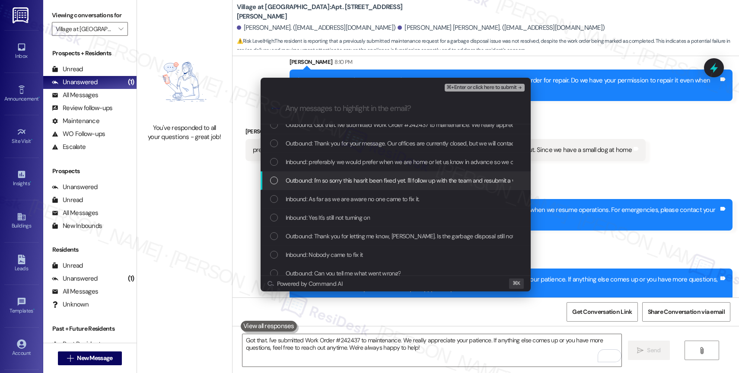
scroll to position [21, 0]
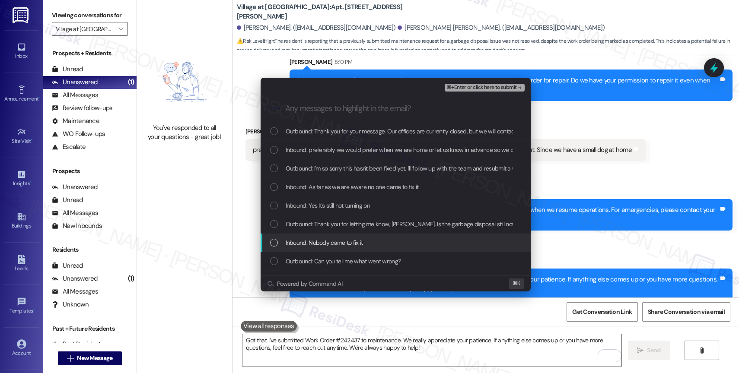
drag, startPoint x: 342, startPoint y: 245, endPoint x: 343, endPoint y: 219, distance: 25.9
click at [342, 245] on span "Inbound: Nobody came to fix it" at bounding box center [324, 243] width 77 height 10
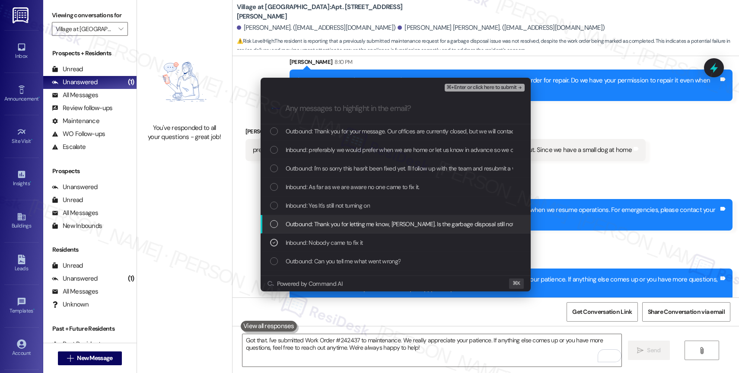
drag, startPoint x: 342, startPoint y: 219, endPoint x: 340, endPoint y: 213, distance: 6.6
click at [342, 218] on div "Outbound: Thank you for letting me know, Juan. Is the garbage disposal still no…" at bounding box center [396, 224] width 270 height 19
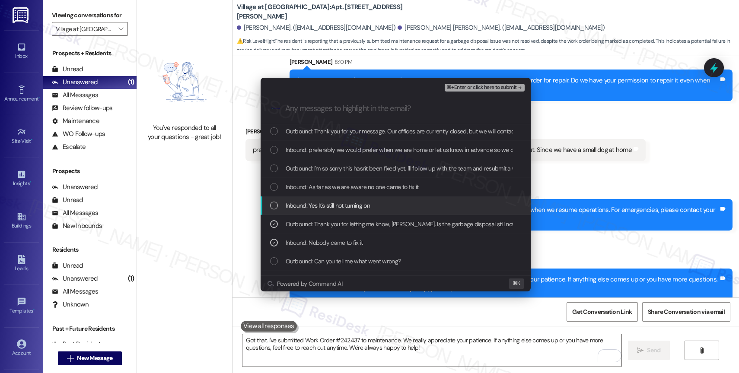
click at [335, 199] on div "Inbound: Yes It's still not turning on" at bounding box center [396, 206] width 270 height 19
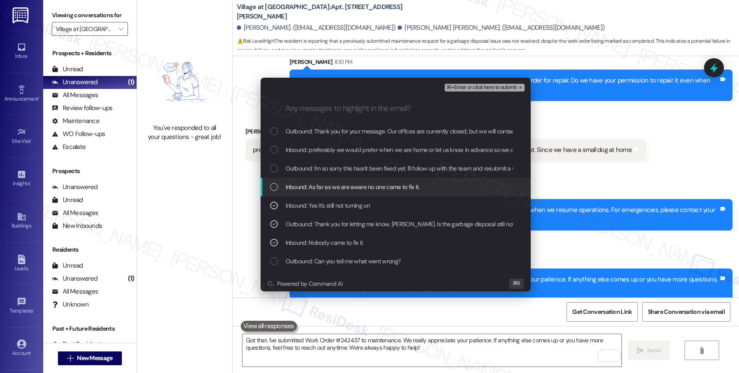
click at [335, 187] on span "Inbound: As far as we are aware no one came to fix it." at bounding box center [353, 187] width 134 height 10
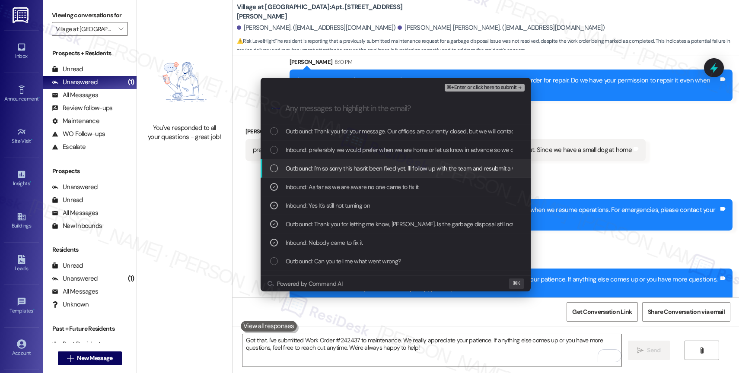
click at [335, 169] on span "Outbound: I'm so sorry this hasn't been fixed yet. I'll follow up with the team…" at bounding box center [506, 169] width 441 height 10
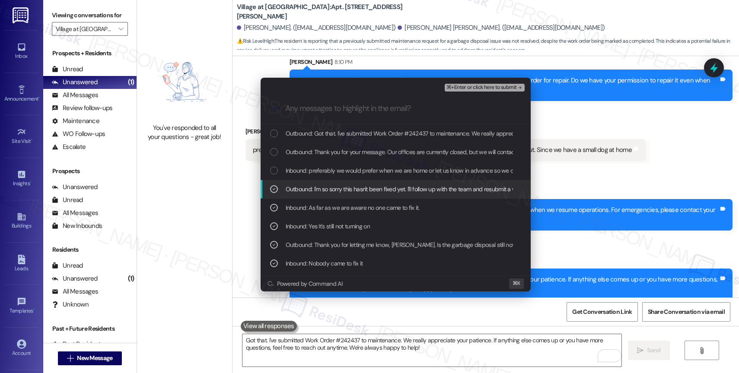
click at [335, 169] on span "Inbound: preferably we would prefer when we are home or let us know in advance …" at bounding box center [473, 171] width 375 height 10
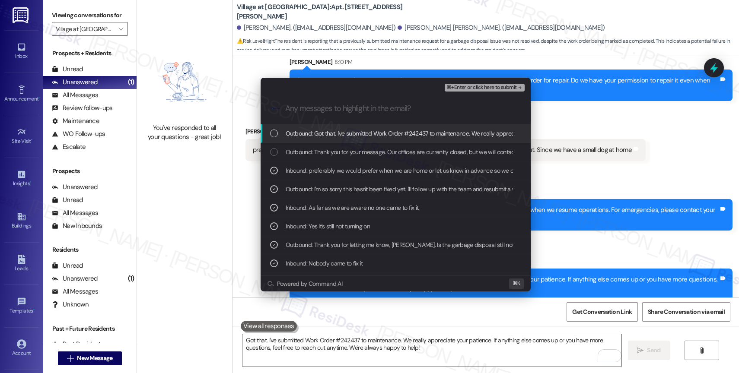
click at [343, 134] on span "Outbound: Got that. I've submitted Work Order #242437 to maintenance. We really…" at bounding box center [566, 134] width 561 height 10
click at [504, 85] on span "⌘+Enter or click here to submit" at bounding box center [481, 88] width 70 height 6
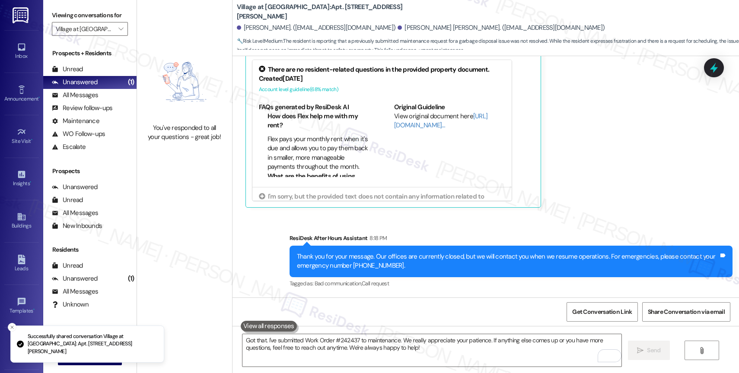
scroll to position [1001, 0]
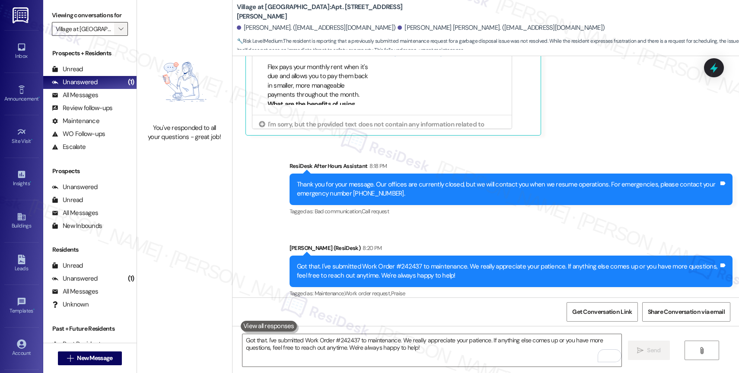
click at [118, 32] on icon "" at bounding box center [120, 28] width 5 height 7
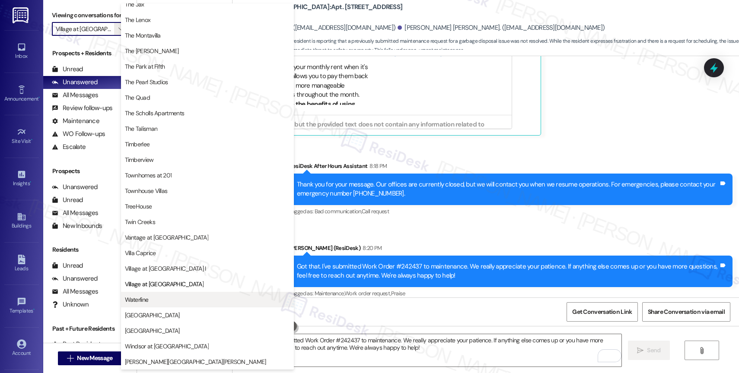
scroll to position [1573, 0]
click at [167, 302] on span "Waterline" at bounding box center [207, 300] width 165 height 9
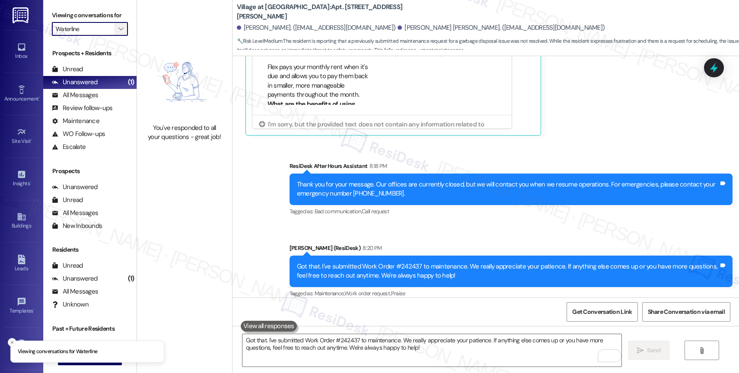
click at [118, 32] on icon "" at bounding box center [120, 28] width 5 height 7
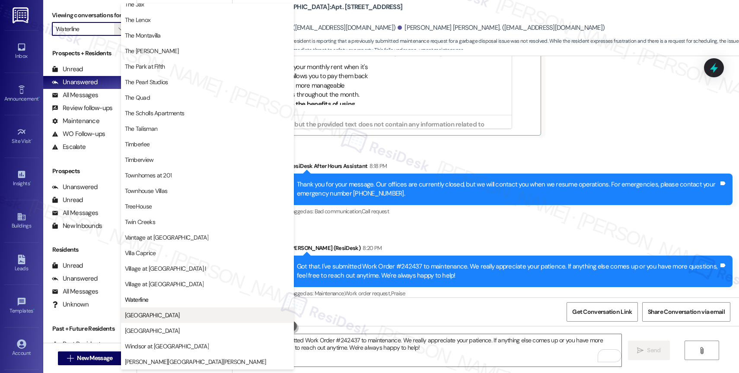
scroll to position [1571, 0]
click at [159, 321] on button "West End" at bounding box center [207, 316] width 173 height 16
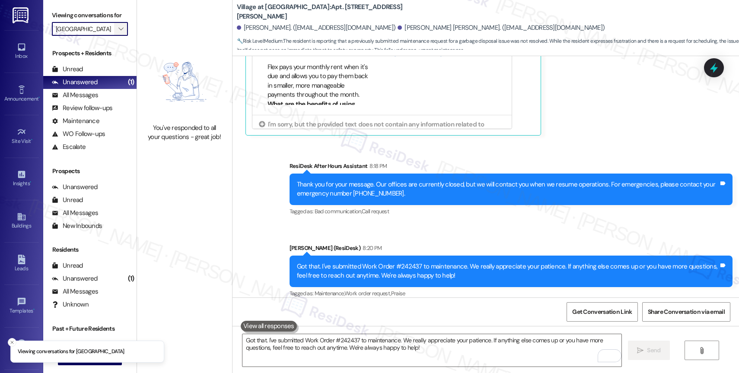
click at [118, 32] on icon "" at bounding box center [120, 28] width 5 height 7
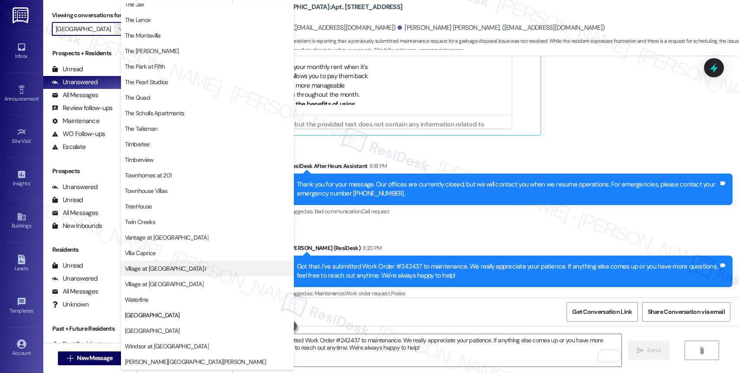
scroll to position [1564, 0]
click at [164, 271] on span "Village at Main Street I" at bounding box center [165, 268] width 81 height 9
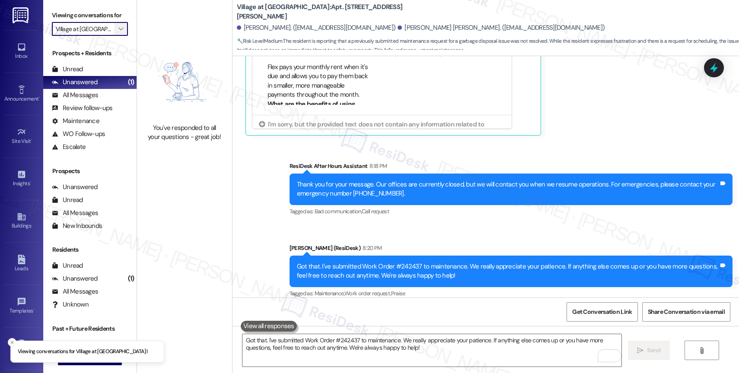
click at [117, 36] on span "" at bounding box center [121, 29] width 8 height 14
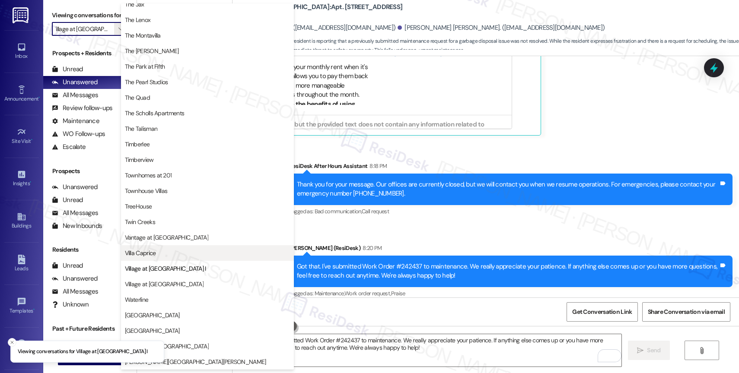
scroll to position [1553, 0]
click at [182, 255] on span "Villa Caprice" at bounding box center [207, 255] width 165 height 9
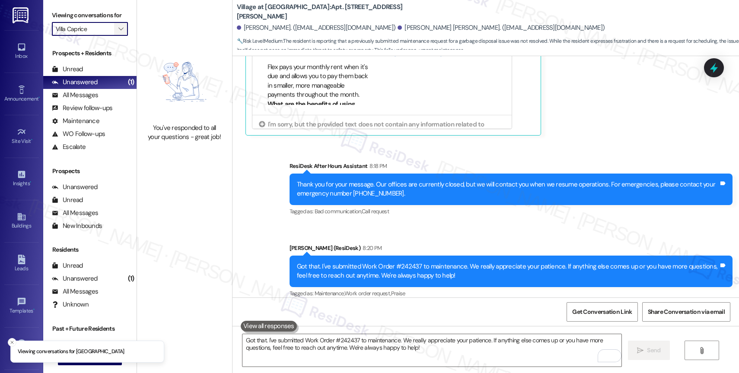
click at [118, 32] on icon "" at bounding box center [120, 28] width 5 height 7
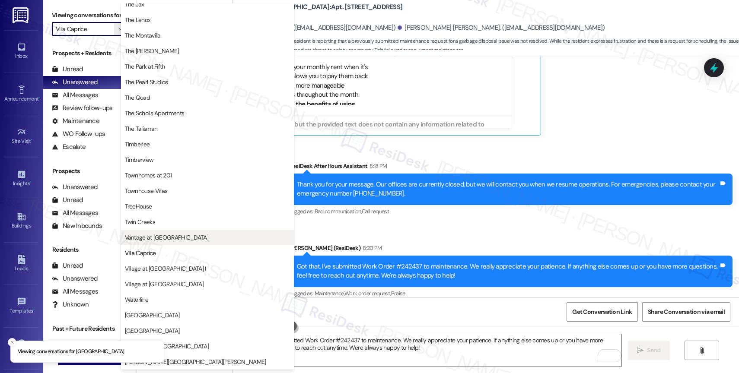
scroll to position [1553, 0]
click at [169, 230] on button "Vantage at Hillsdale" at bounding box center [207, 238] width 173 height 16
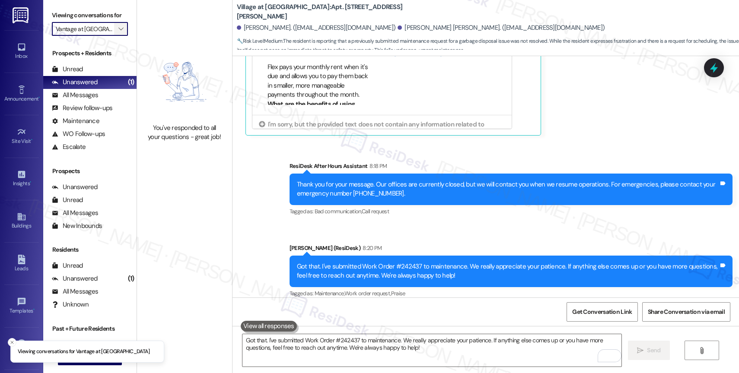
click at [118, 32] on icon "" at bounding box center [120, 28] width 5 height 7
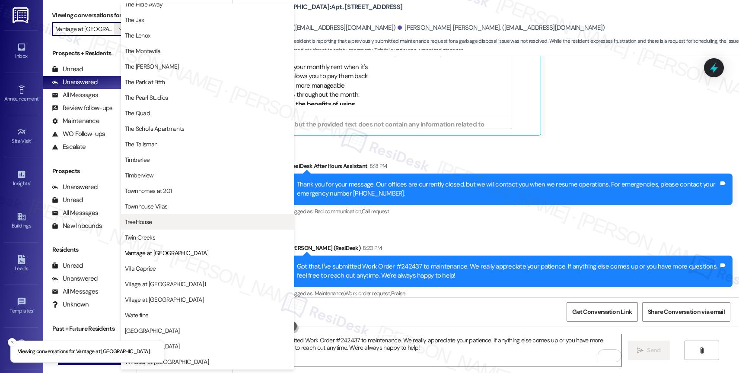
scroll to position [1553, 0]
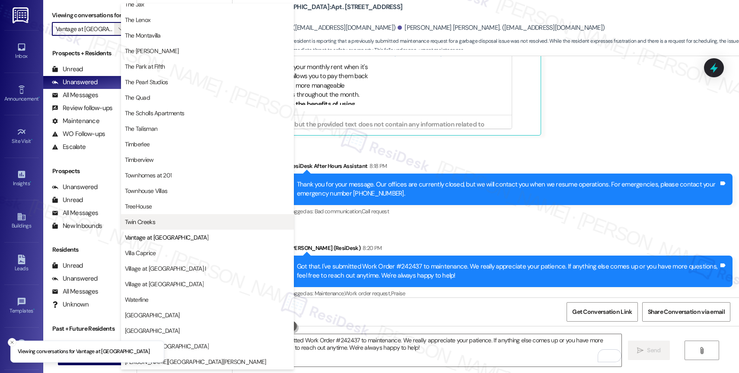
click at [154, 220] on span "Twin Creeks" at bounding box center [140, 222] width 30 height 9
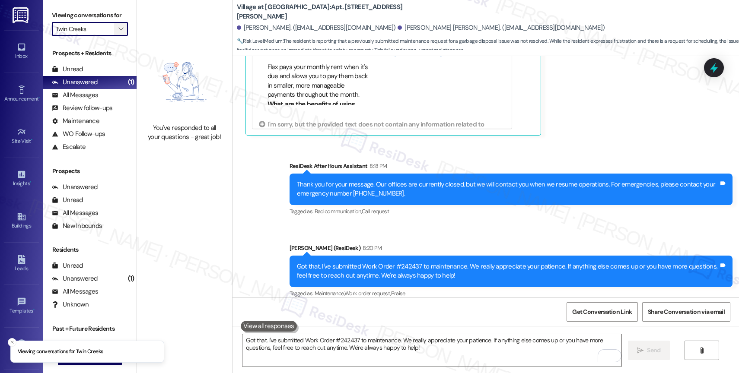
click at [118, 32] on icon "" at bounding box center [120, 28] width 5 height 7
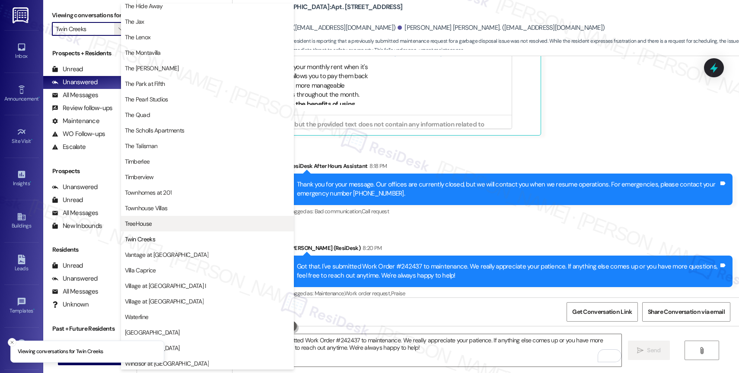
scroll to position [1549, 0]
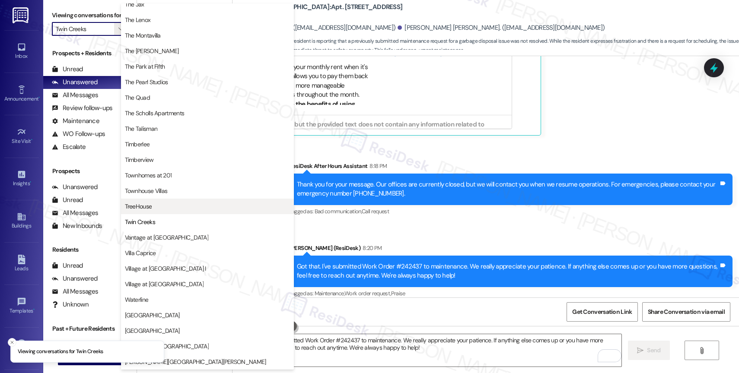
click at [146, 204] on span "TreeHouse" at bounding box center [138, 206] width 27 height 9
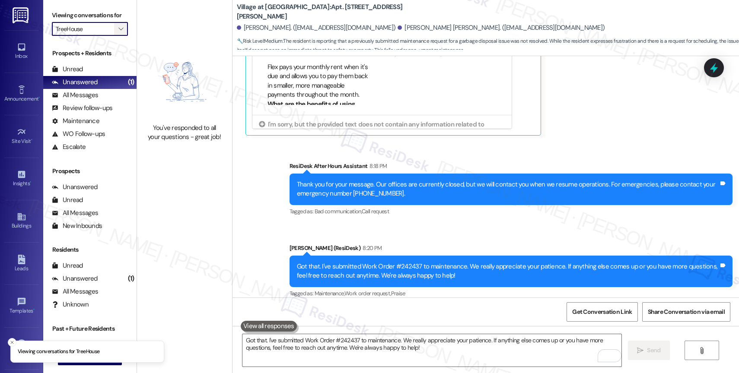
click at [118, 32] on icon "" at bounding box center [120, 28] width 5 height 7
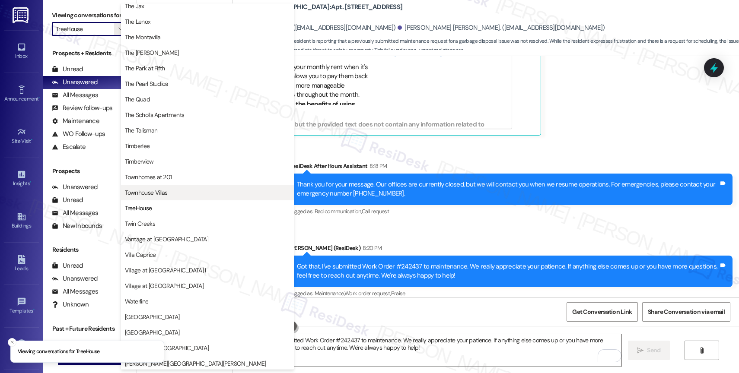
scroll to position [1556, 0]
click at [164, 186] on button "Townhouse Villas" at bounding box center [207, 191] width 173 height 16
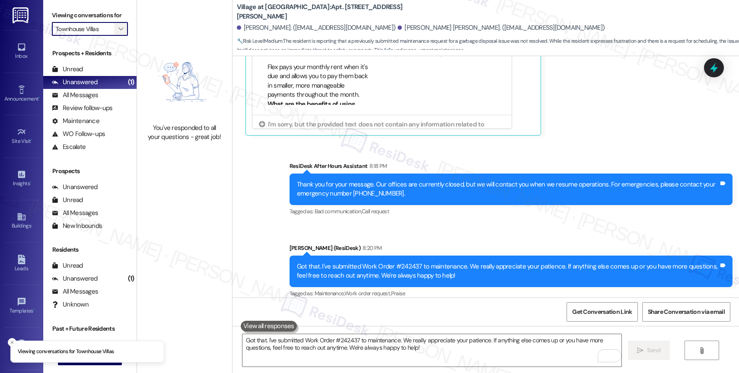
click at [118, 32] on icon "" at bounding box center [120, 28] width 5 height 7
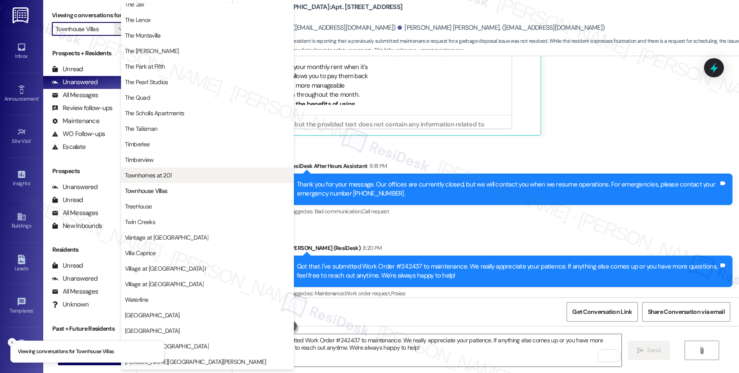
scroll to position [1537, 0]
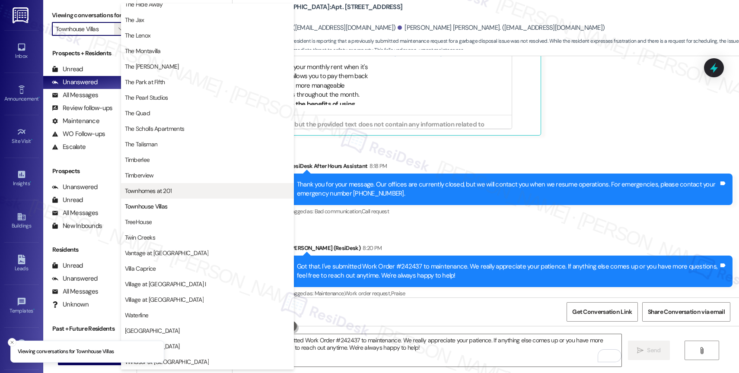
click at [175, 187] on span "Townhomes at 201" at bounding box center [207, 191] width 165 height 9
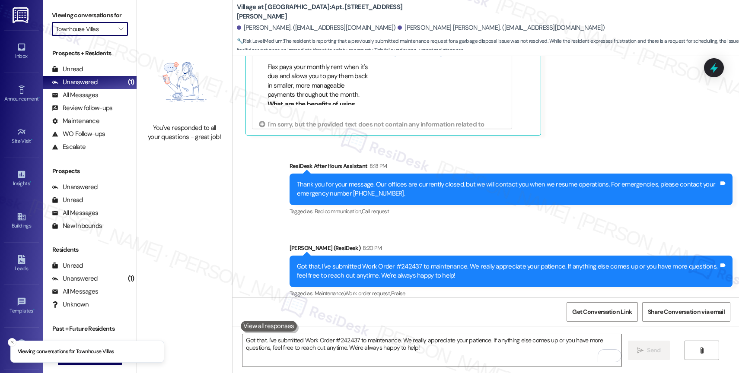
type input "Townhomes at 201"
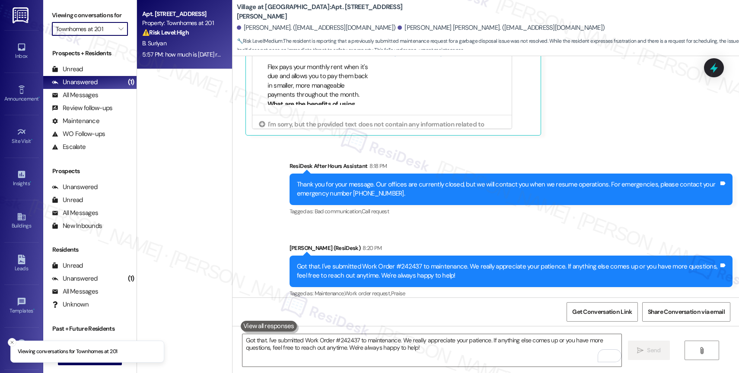
click at [177, 39] on div "B. Suriyan" at bounding box center [182, 43] width 82 height 11
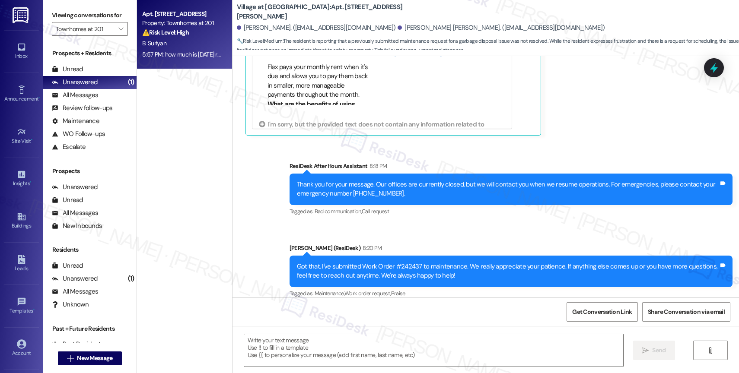
type textarea "Fetching suggested responses. Please feel free to read through the conversation…"
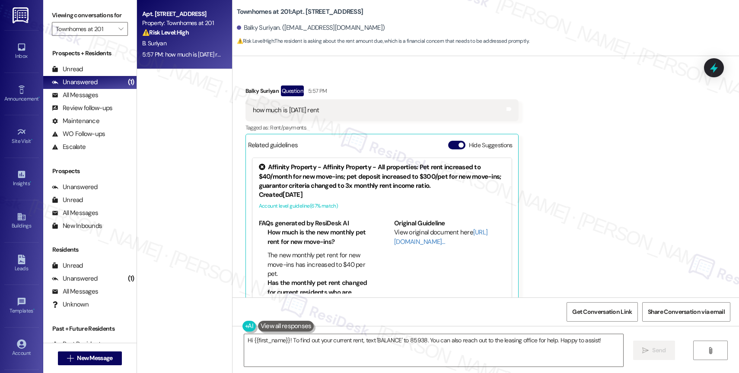
scroll to position [292, 0]
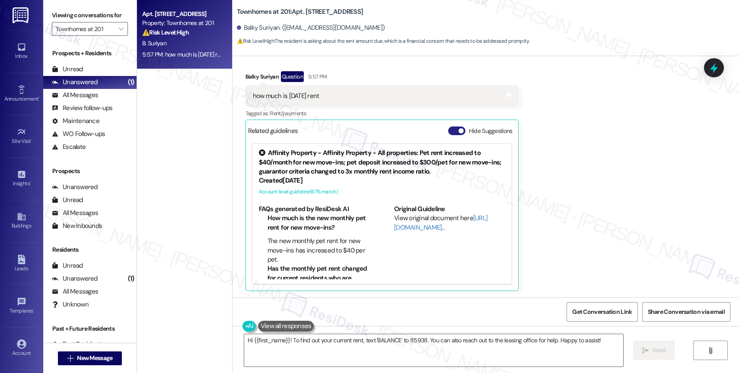
click at [459, 129] on span "button" at bounding box center [461, 130] width 5 height 5
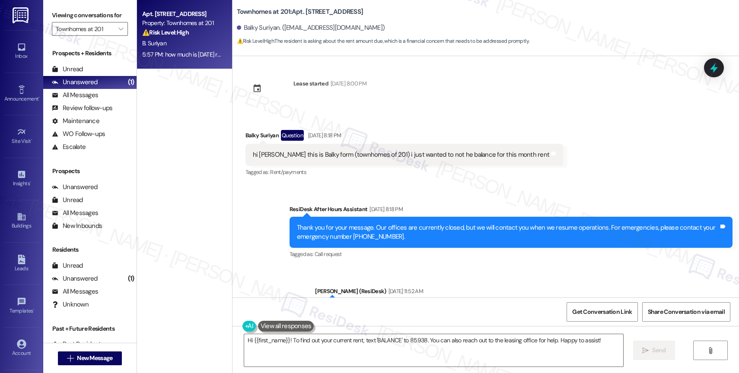
scroll to position [143, 0]
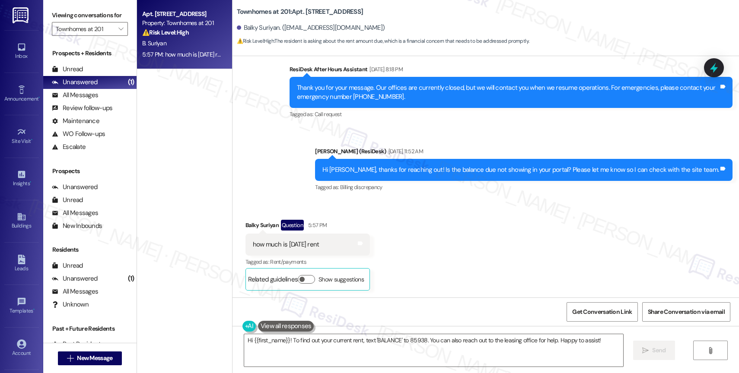
click at [411, 230] on div "Received via SMS Balky Suriyan Question 5:57 PM how much is today's rent Tags a…" at bounding box center [486, 249] width 507 height 97
click at [319, 346] on textarea "Hi {{first_name}}! To find out your current rent, text 'BALANCE' to 85938. You …" at bounding box center [433, 351] width 379 height 32
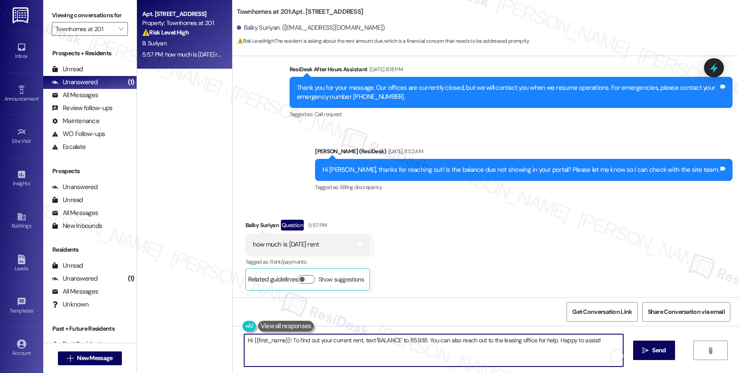
click at [319, 346] on textarea "Hi {{first_name}}! To find out your current rent, text 'BALANCE' to 85938. You …" at bounding box center [433, 351] width 379 height 32
click at [334, 345] on textarea "Hi {{first_name}}! To find out your current rent, text 'BALANCE' to 85938. You …" at bounding box center [431, 351] width 379 height 32
drag, startPoint x: 285, startPoint y: 340, endPoint x: 610, endPoint y: 343, distance: 325.0
click at [610, 343] on textarea "Hi {{first_name}}! To find out your current rent, text 'BALANCE' to 85938. You …" at bounding box center [431, 351] width 379 height 32
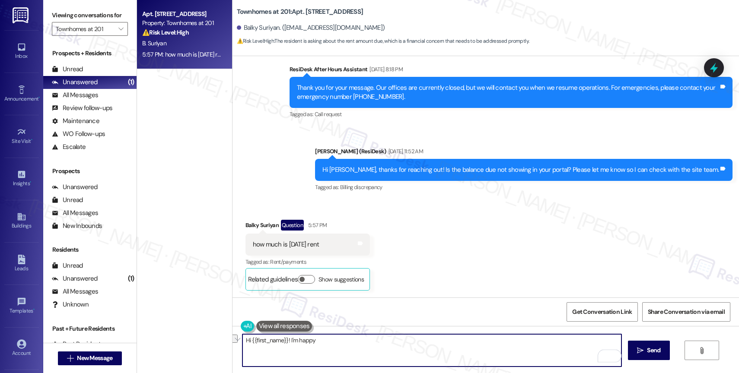
drag, startPoint x: 281, startPoint y: 339, endPoint x: 350, endPoint y: 343, distance: 68.4
click at [350, 343] on textarea "Hi {{first_name}}! I'm happy" at bounding box center [431, 351] width 379 height 32
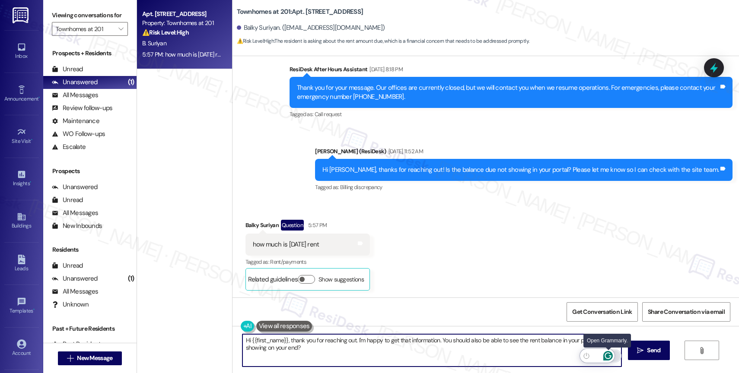
click at [609, 354] on icon "Open Grammarly. 0 Suggestions." at bounding box center [608, 356] width 6 height 6
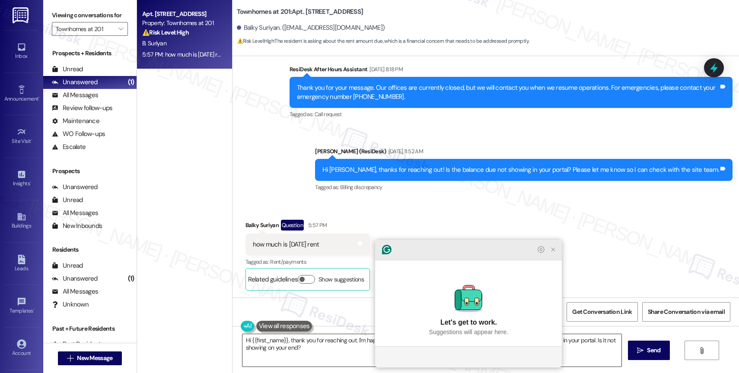
click at [552, 253] on icon "Close Grammarly Assistant" at bounding box center [553, 249] width 7 height 7
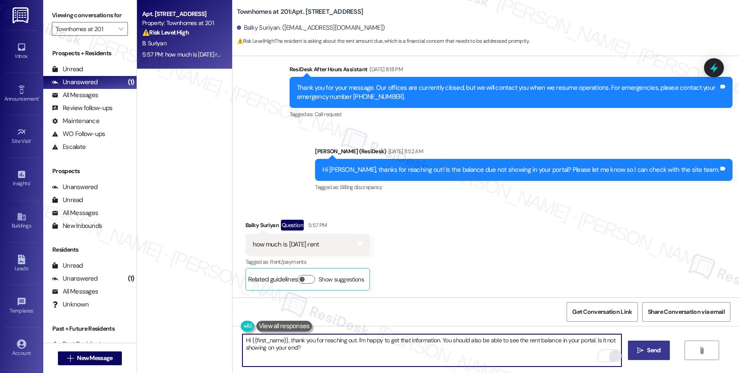
click at [651, 353] on span "Send" at bounding box center [653, 350] width 13 height 9
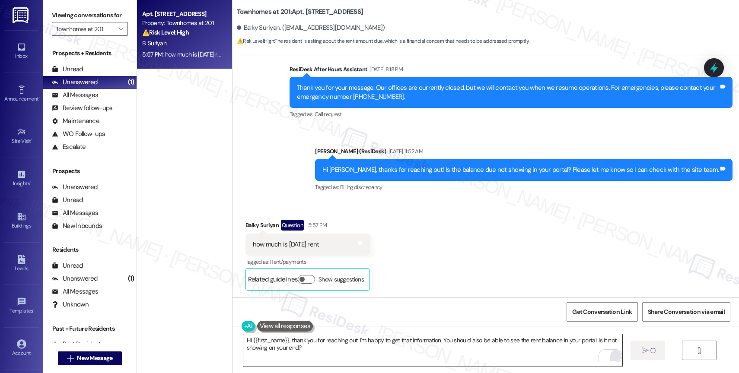
type textarea "Fetching suggested responses. Please feel free to read through the conversation…"
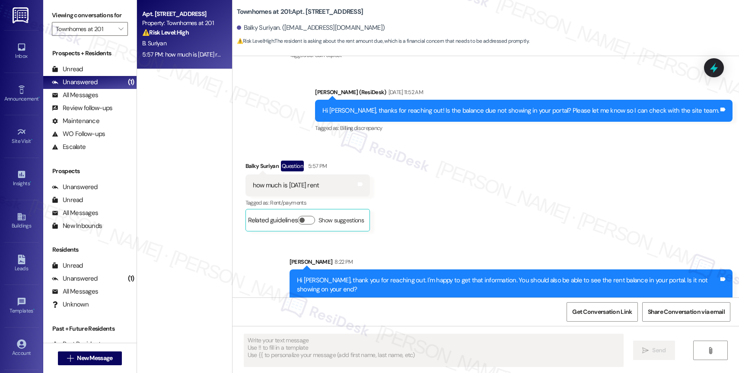
scroll to position [213, 0]
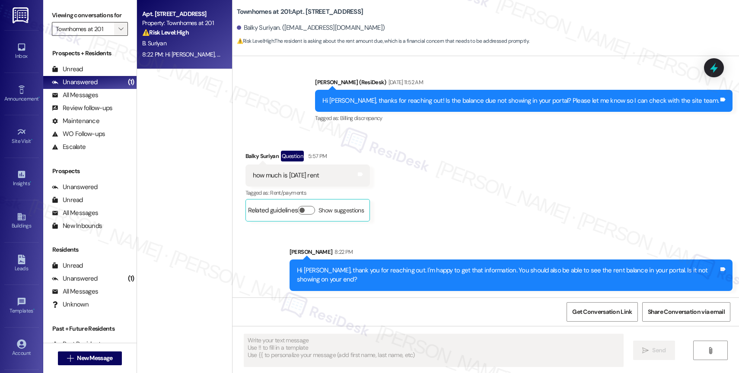
click at [118, 32] on icon "" at bounding box center [120, 28] width 5 height 7
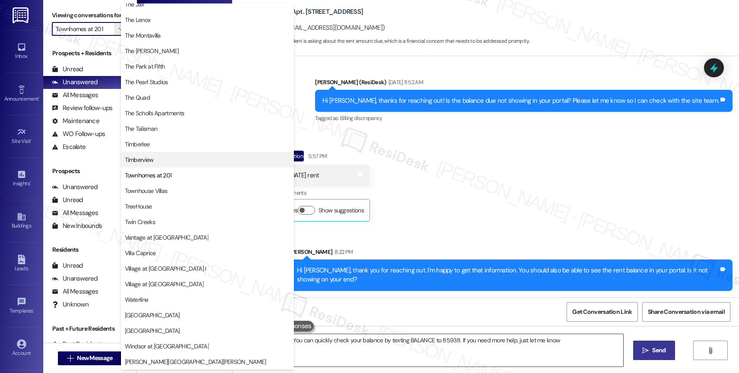
type textarea "Hi {{first_name}}! You can quickly check your balance by texting BALANCE to 859…"
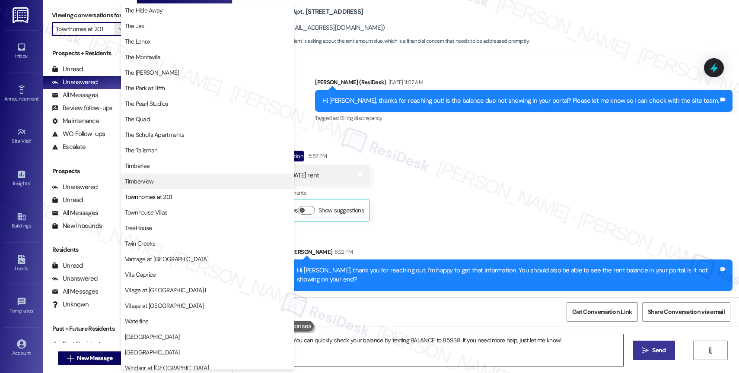
scroll to position [1574, 0]
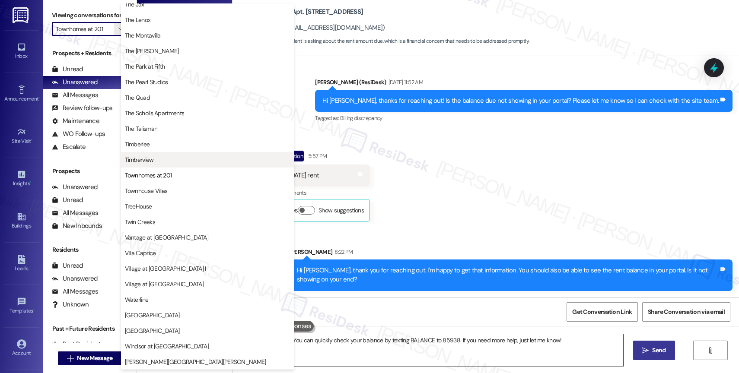
click at [153, 158] on span "Timberview" at bounding box center [139, 160] width 29 height 9
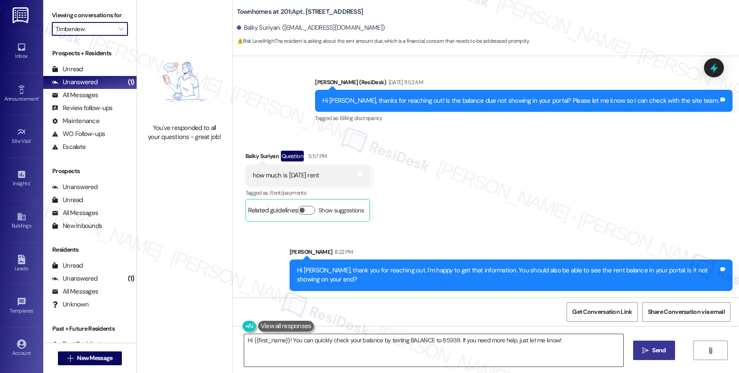
drag, startPoint x: 114, startPoint y: 36, endPoint x: 120, endPoint y: 50, distance: 14.7
click at [118, 32] on icon "" at bounding box center [120, 28] width 5 height 7
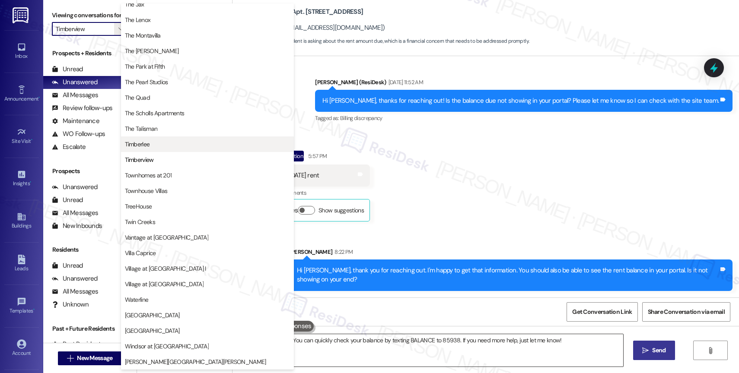
scroll to position [1555, 0]
click at [171, 144] on span "Timberlee" at bounding box center [207, 144] width 165 height 9
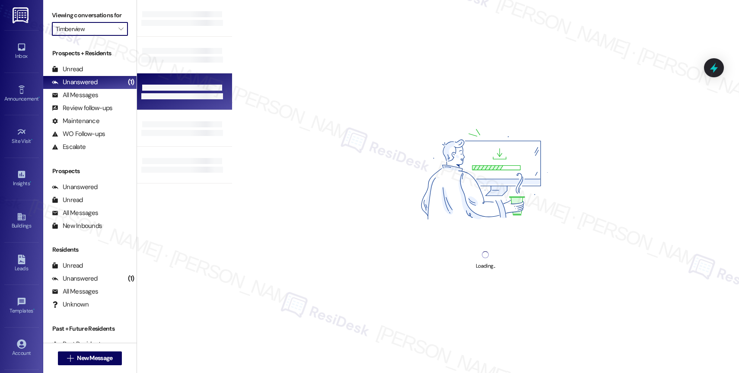
type input "Timberlee"
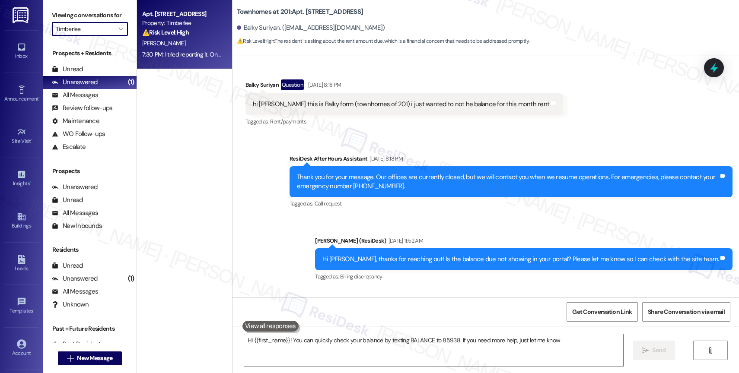
type textarea "Hi {{first_name}}! You can quickly check your balance by texting BALANCE to 859…"
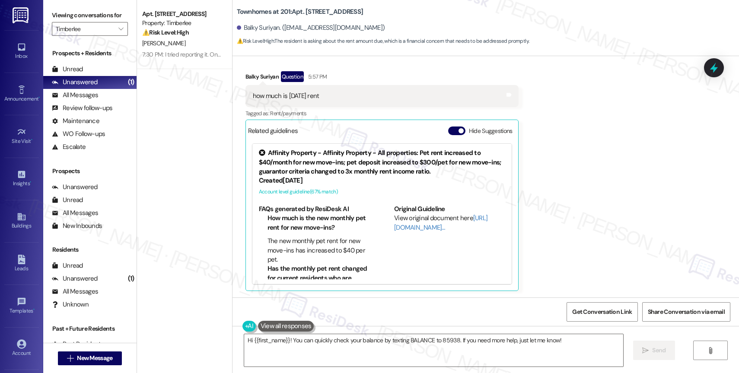
click at [152, 41] on span "[PERSON_NAME]" at bounding box center [163, 43] width 43 height 8
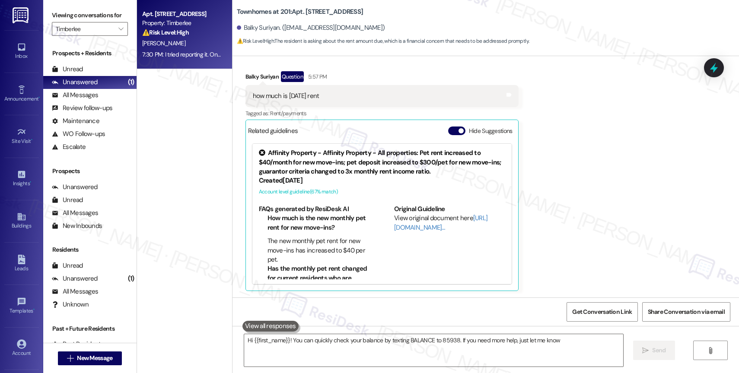
type textarea "Hi {{first_name}}! You can quickly check your balance by texting BALANCE to 859…"
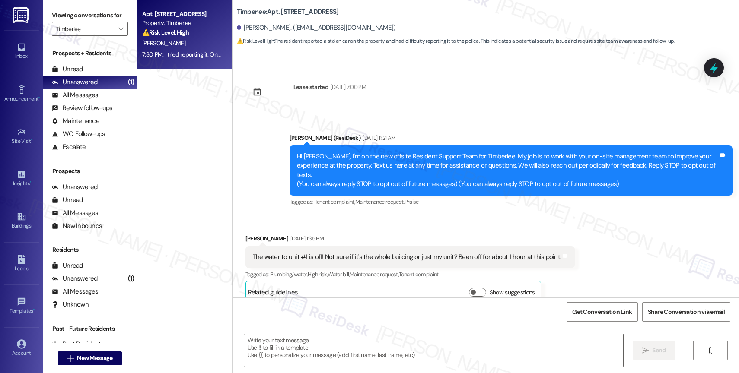
scroll to position [2494, 0]
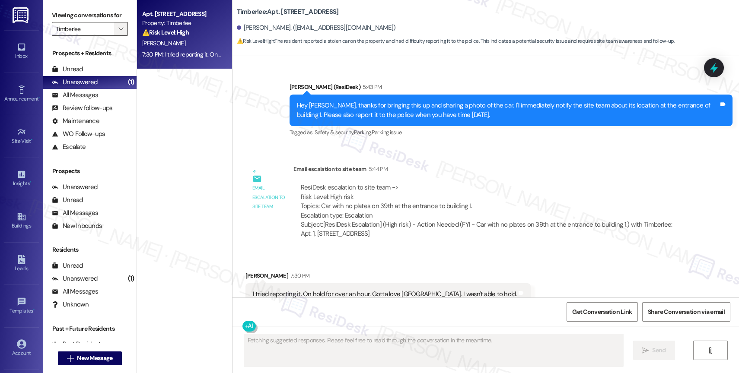
click at [118, 32] on icon "" at bounding box center [120, 28] width 5 height 7
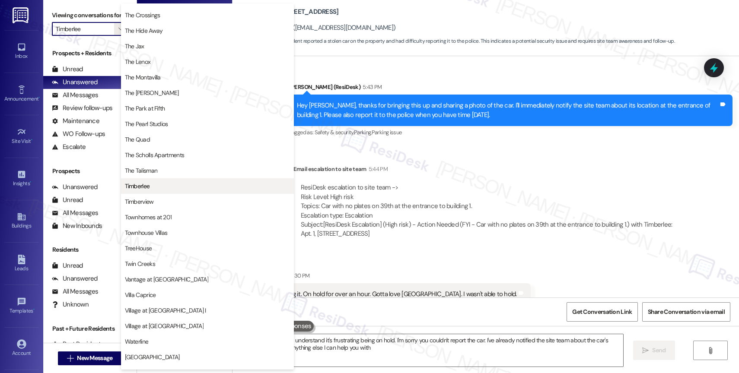
type textarea "Hi {{first_name}}, I understand it's frustrating being on hold. I'm sorry you c…"
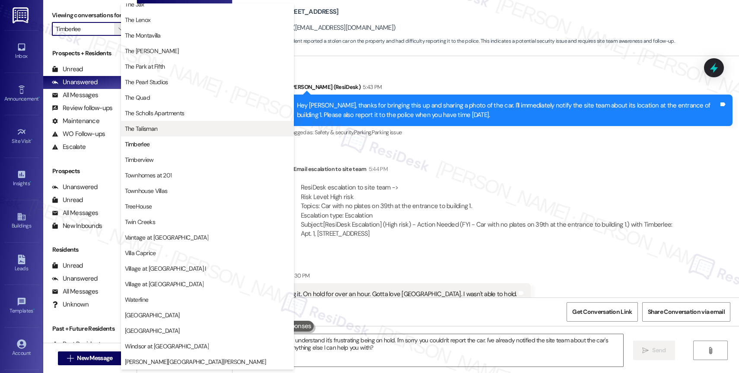
scroll to position [1568, 0]
click at [152, 126] on span "The Talisman" at bounding box center [141, 128] width 33 height 9
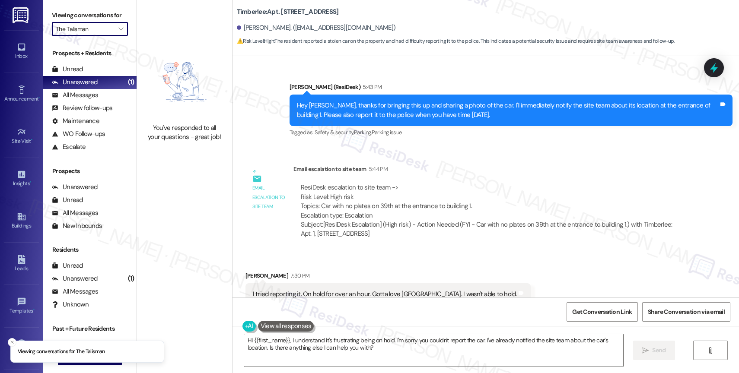
drag, startPoint x: 114, startPoint y: 38, endPoint x: 121, endPoint y: 53, distance: 16.1
click at [118, 32] on icon "" at bounding box center [120, 28] width 5 height 7
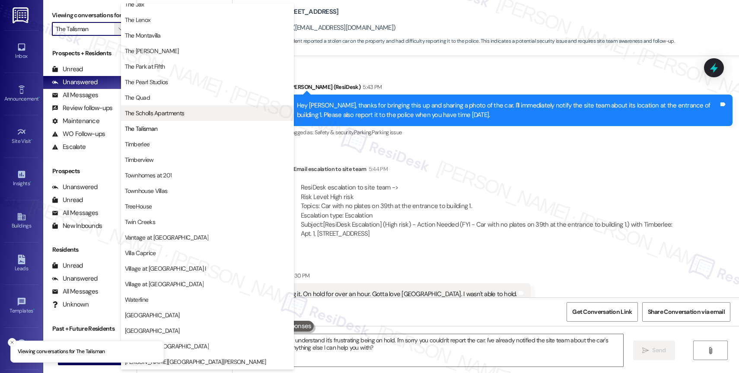
scroll to position [1553, 0]
click at [162, 110] on span "The Scholls Apartments" at bounding box center [155, 113] width 60 height 9
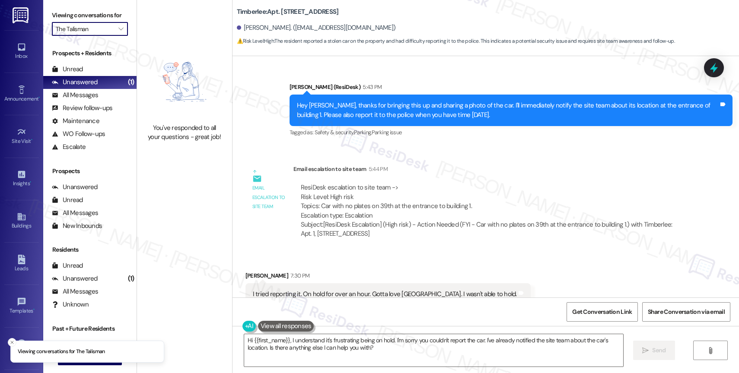
type input "The Scholls Apartments"
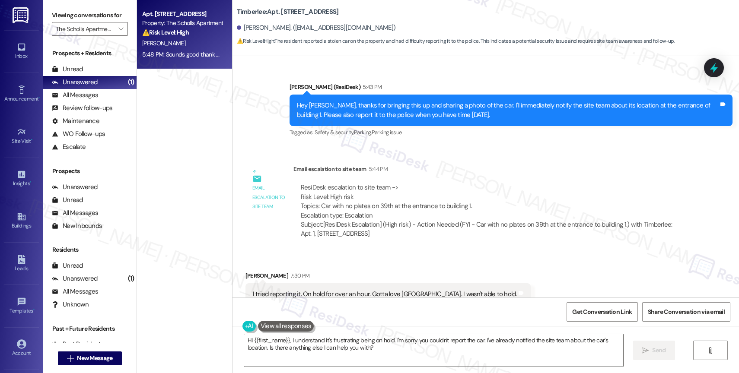
click at [178, 35] on strong "⚠️ Risk Level: High" at bounding box center [165, 33] width 47 height 8
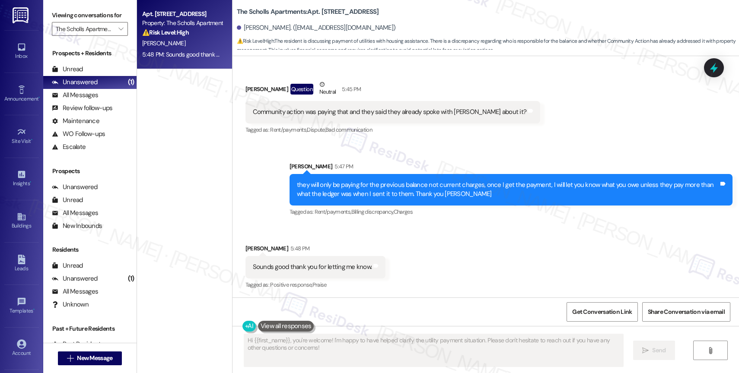
scroll to position [970, 0]
click at [420, 253] on div "Received via SMS Krysta Guske 5:48 PM Sounds good thank you for letting me know…" at bounding box center [486, 260] width 507 height 73
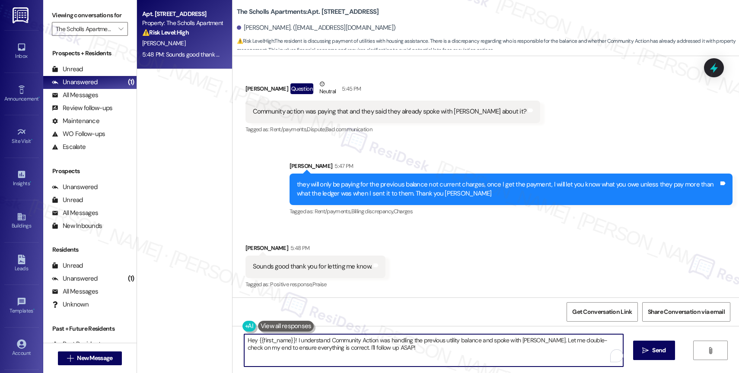
click at [288, 344] on textarea "Hey {{first_name}}! I understand Community Action was handling the previous uti…" at bounding box center [433, 351] width 379 height 32
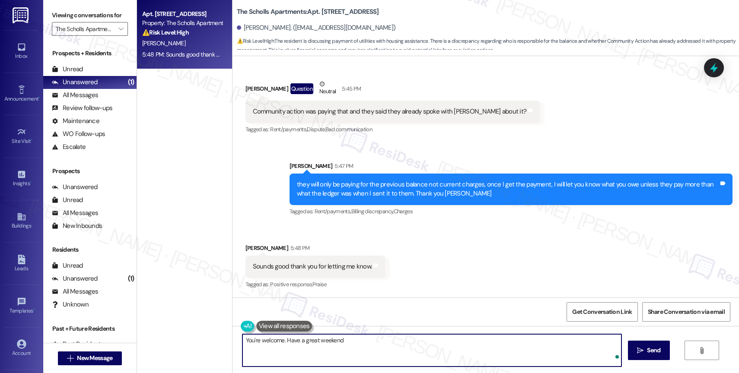
type textarea "You're welcome. Have a great weekend!"
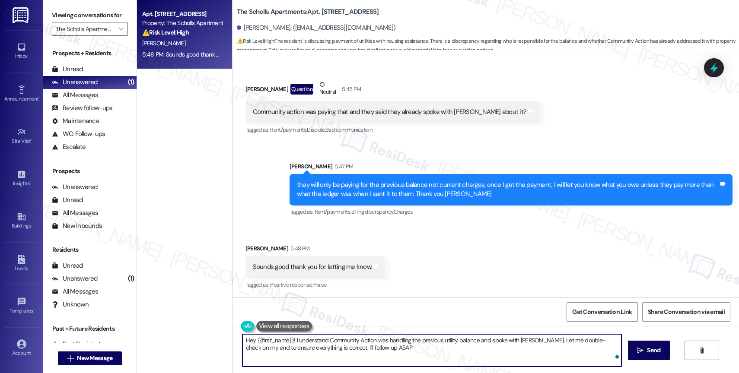
type textarea "Hey {{first_name}}! I understand Community Action was handling the previous uti…"
click at [118, 32] on icon "" at bounding box center [120, 28] width 5 height 7
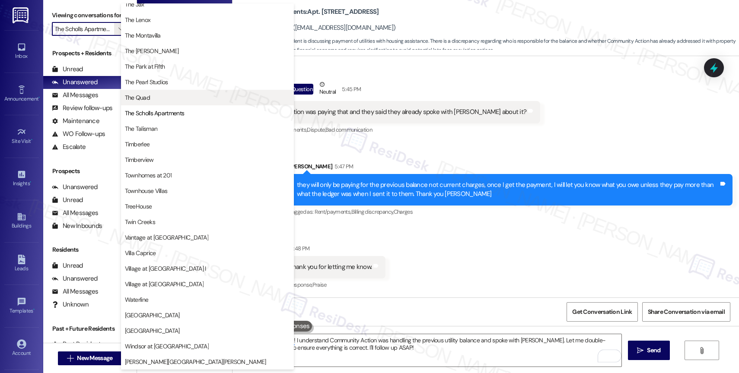
scroll to position [1570, 0]
click at [164, 99] on span "The Quad" at bounding box center [207, 97] width 165 height 9
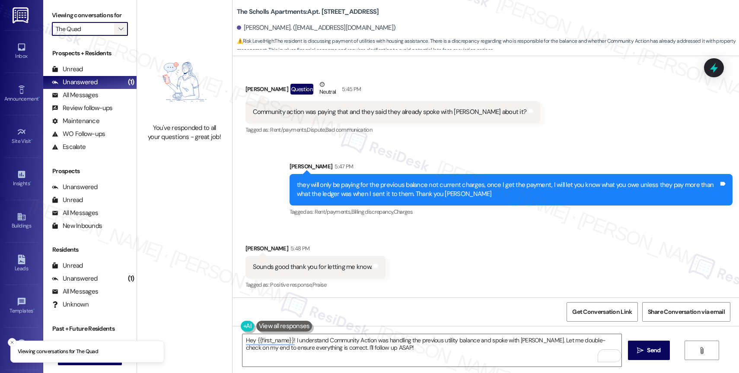
click at [118, 32] on icon "" at bounding box center [120, 28] width 5 height 7
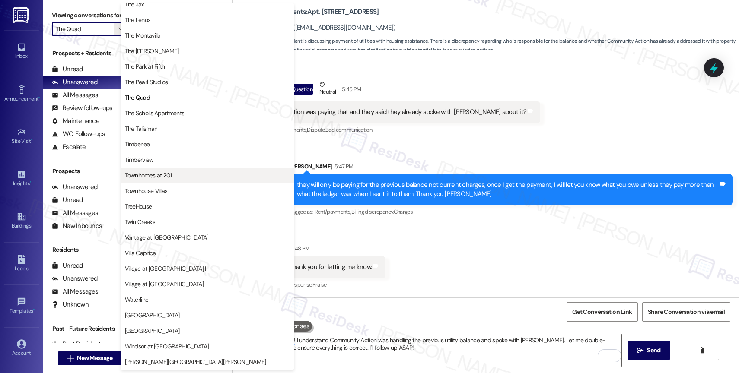
scroll to position [1566, 0]
click at [168, 177] on span "Townhomes at 201" at bounding box center [148, 175] width 47 height 9
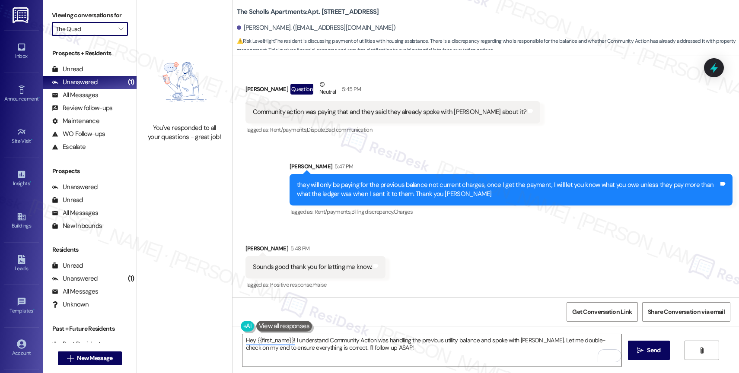
type input "Townhomes at 201"
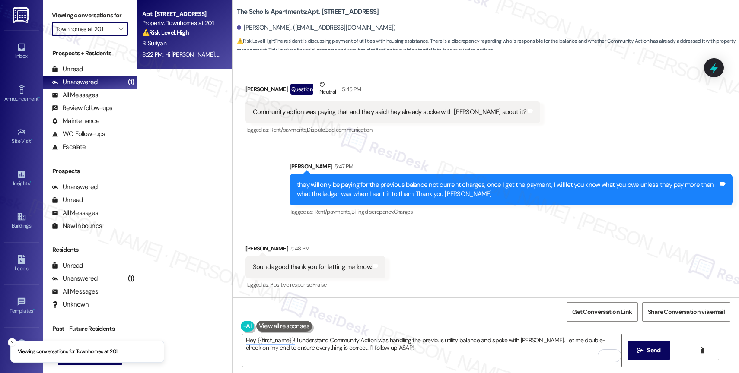
click at [169, 49] on div "8:22 PM: Hi Balky, thank you for reaching out. I'm happy to get that informatio…" at bounding box center [182, 54] width 82 height 11
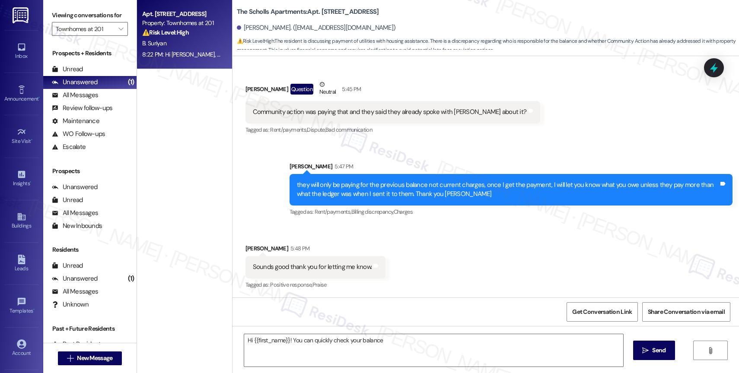
scroll to position [375, 0]
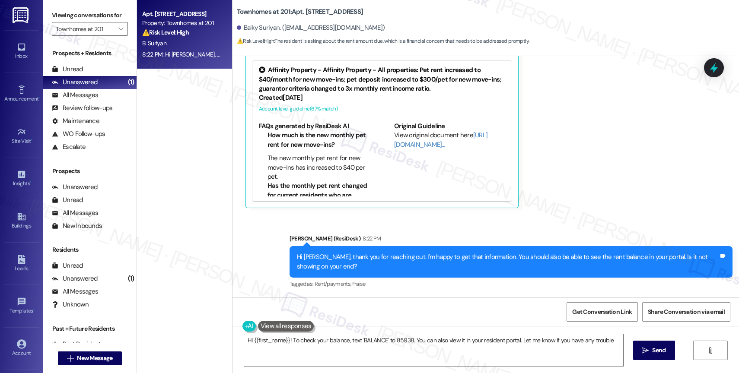
type textarea "Hi {{first_name}}! To check your balance, text 'BALANCE' to 85938. You can also…"
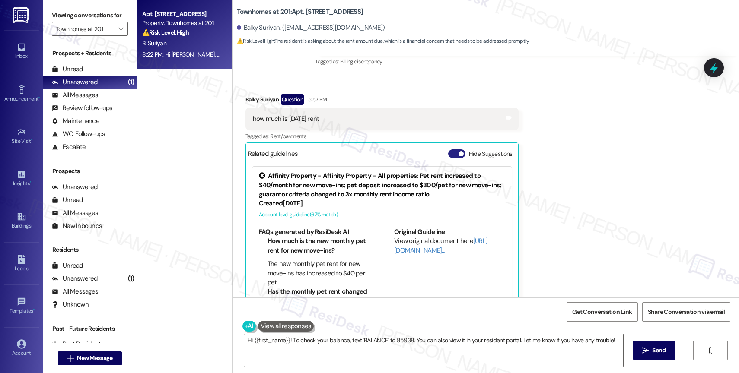
click at [449, 156] on button "Hide Suggestions" at bounding box center [456, 154] width 17 height 9
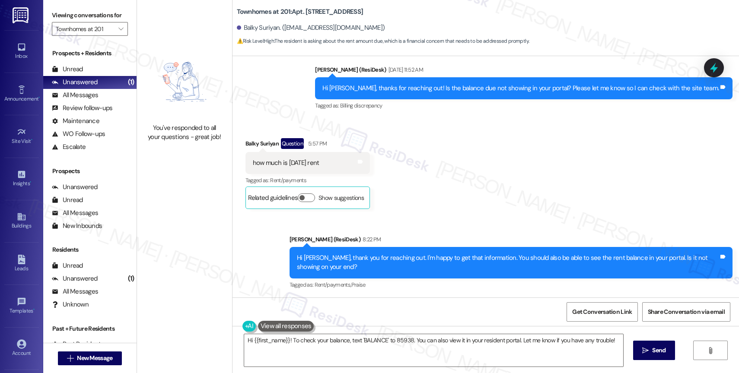
scroll to position [226, 0]
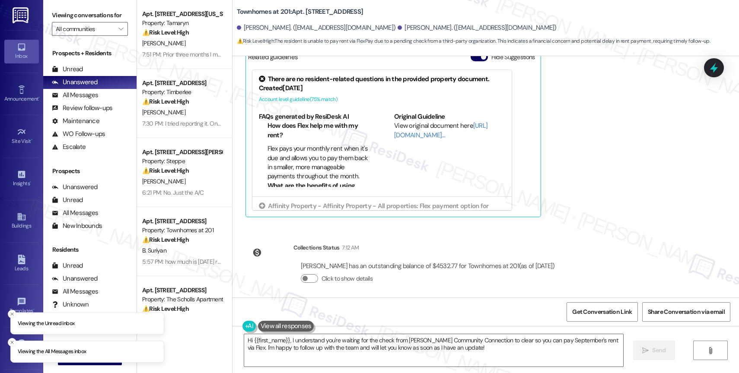
scroll to position [7810, 0]
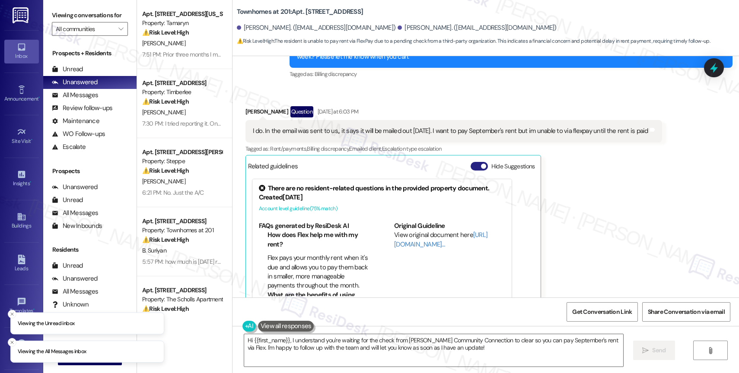
click at [471, 162] on button "Hide Suggestions" at bounding box center [479, 166] width 17 height 9
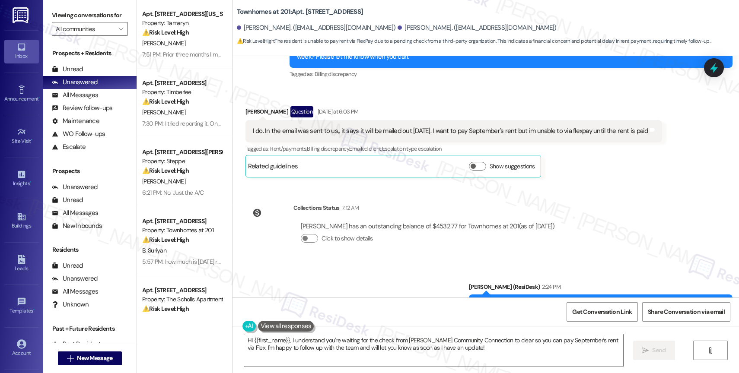
scroll to position [7998, 0]
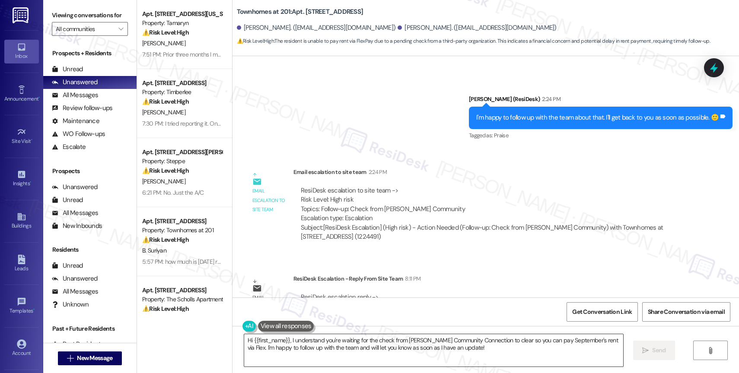
click at [288, 345] on textarea "Hi {{first_name}}, I understand you're waiting for the check from [PERSON_NAME]…" at bounding box center [433, 351] width 379 height 32
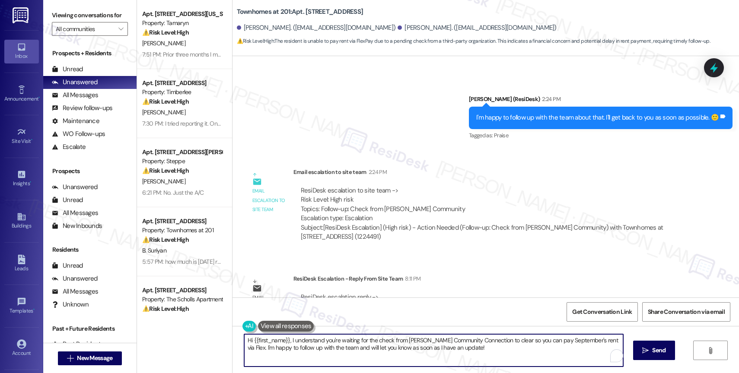
click at [288, 345] on textarea "Hi {{first_name}}, I understand you're waiting for the check from [PERSON_NAME]…" at bounding box center [433, 351] width 379 height 32
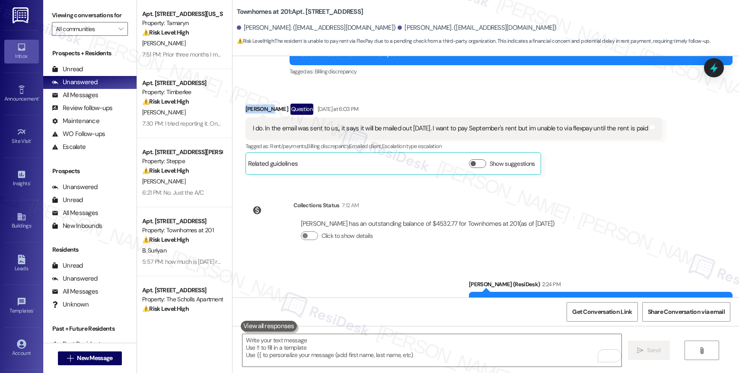
drag, startPoint x: 264, startPoint y: 74, endPoint x: 236, endPoint y: 72, distance: 27.7
click at [239, 97] on div "Received via SMS [PERSON_NAME] Question [DATE] at 6:03 PM I do. In the email wa…" at bounding box center [454, 139] width 430 height 84
copy div "[PERSON_NAME]"
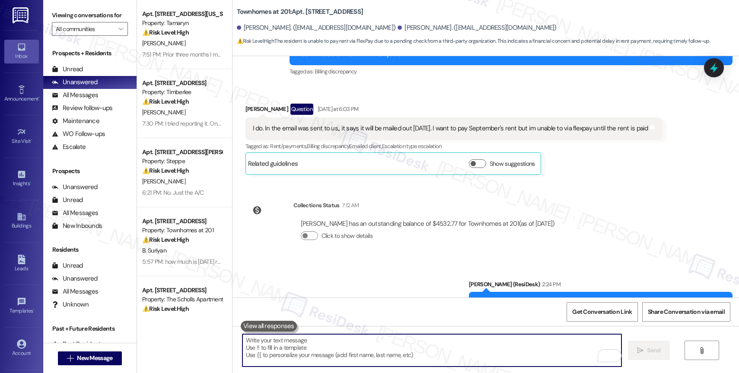
click at [277, 352] on textarea "To enrich screen reader interactions, please activate Accessibility in Grammarl…" at bounding box center [431, 351] width 379 height 32
paste textarea "[PERSON_NAME]"
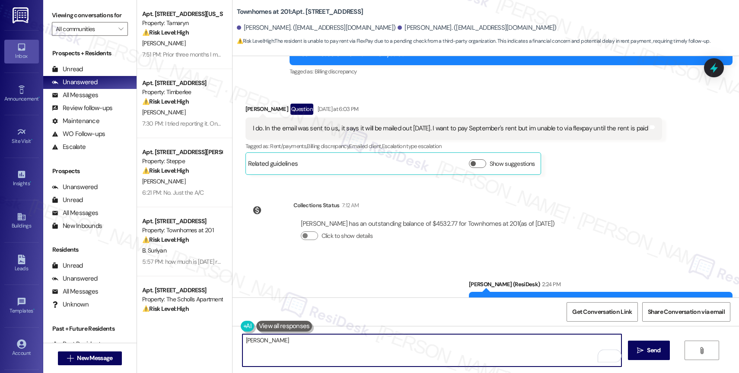
click at [242, 341] on textarea "[PERSON_NAME]" at bounding box center [431, 351] width 379 height 32
click at [283, 340] on textarea "Hi [PERSON_NAME]" at bounding box center [431, 351] width 379 height 32
drag, startPoint x: 271, startPoint y: 339, endPoint x: 386, endPoint y: 342, distance: 115.4
click at [386, 342] on textarea "Hi [PERSON_NAME], the team informed me that" at bounding box center [431, 351] width 379 height 32
drag, startPoint x: 271, startPoint y: 336, endPoint x: 414, endPoint y: 348, distance: 142.7
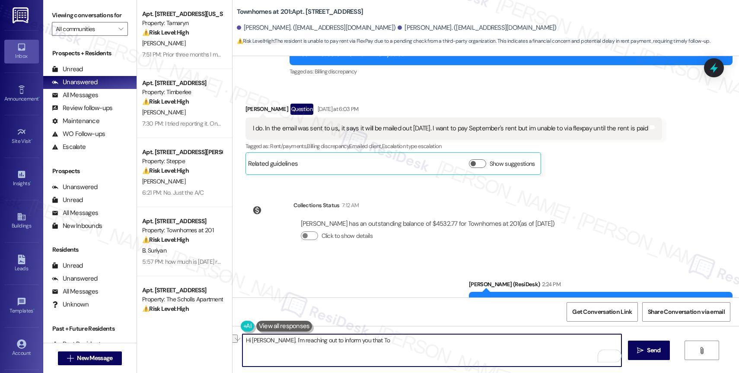
click at [414, 348] on textarea "Hi [PERSON_NAME]. I'm reaching out to inform you that To" at bounding box center [431, 351] width 379 height 32
click at [410, 346] on textarea "Hi [PERSON_NAME]. I'm reaching out to inform you that To" at bounding box center [431, 351] width 379 height 32
drag, startPoint x: 382, startPoint y: 342, endPoint x: 273, endPoint y: 342, distance: 108.9
click at [273, 342] on textarea "Hi [PERSON_NAME]. I'm reaching out to inform you that To" at bounding box center [431, 351] width 379 height 32
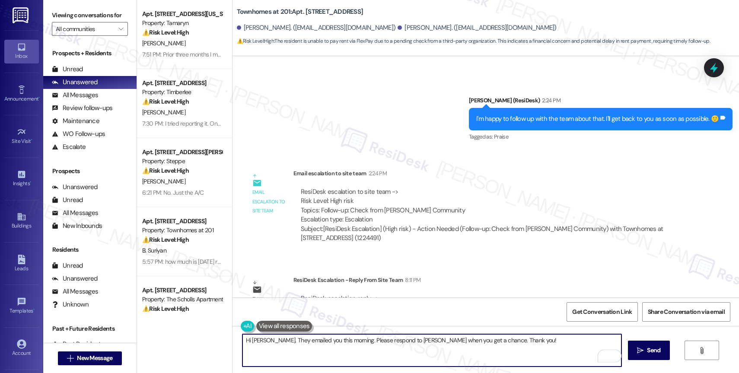
scroll to position [7998, 0]
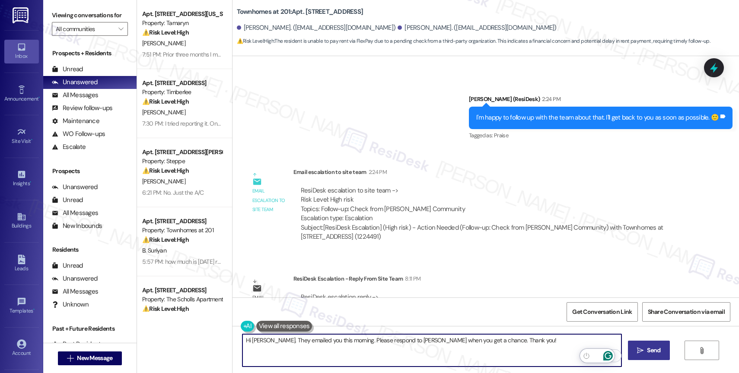
type textarea "Hi [PERSON_NAME]. They emailed you this morning. Please respond to [PERSON_NAME…"
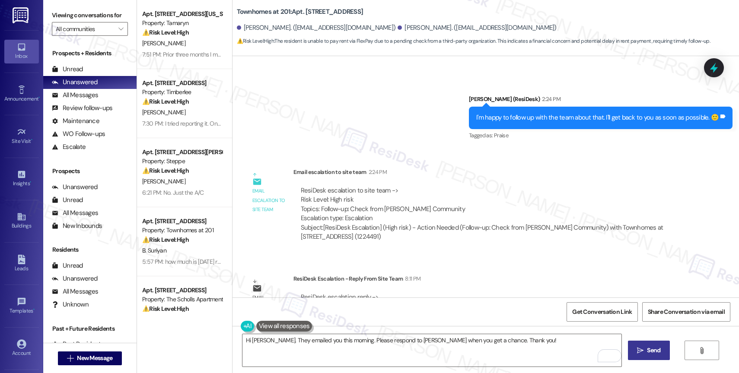
click at [650, 354] on span "Send" at bounding box center [653, 350] width 13 height 9
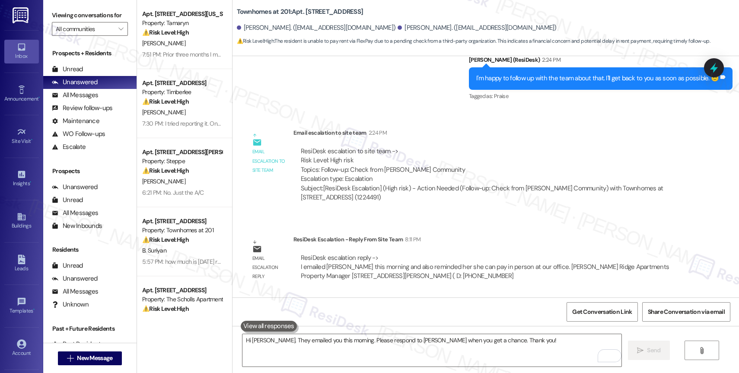
scroll to position [8058, 0]
